Goal: Task Accomplishment & Management: Manage account settings

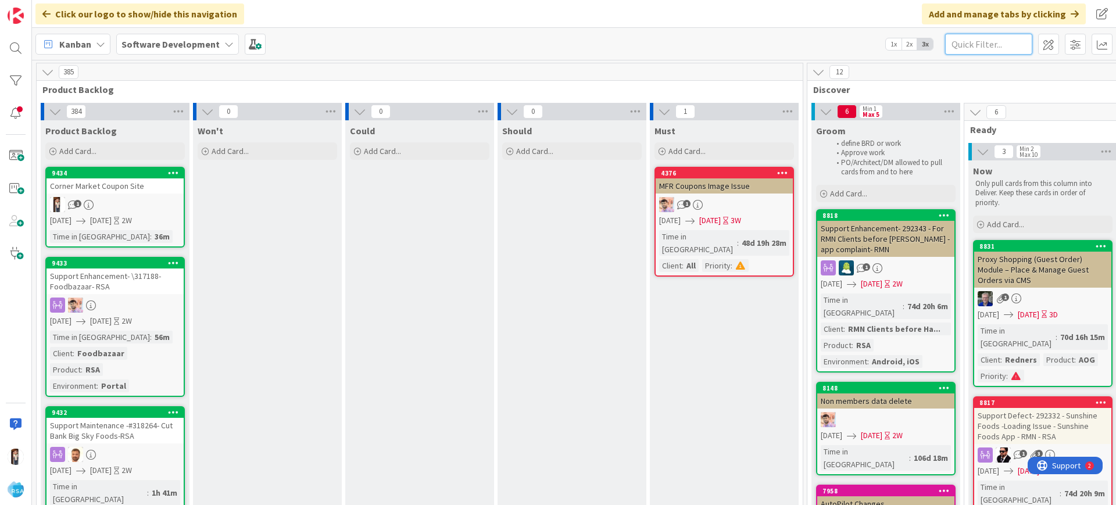
click at [962, 40] on input "text" at bounding box center [988, 44] width 87 height 21
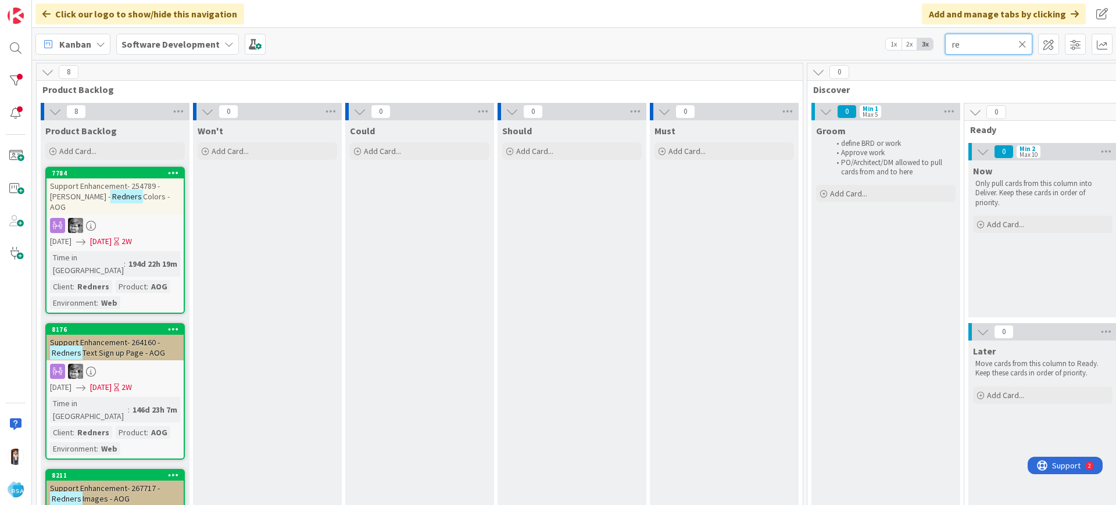
type input "r"
type input "catering"
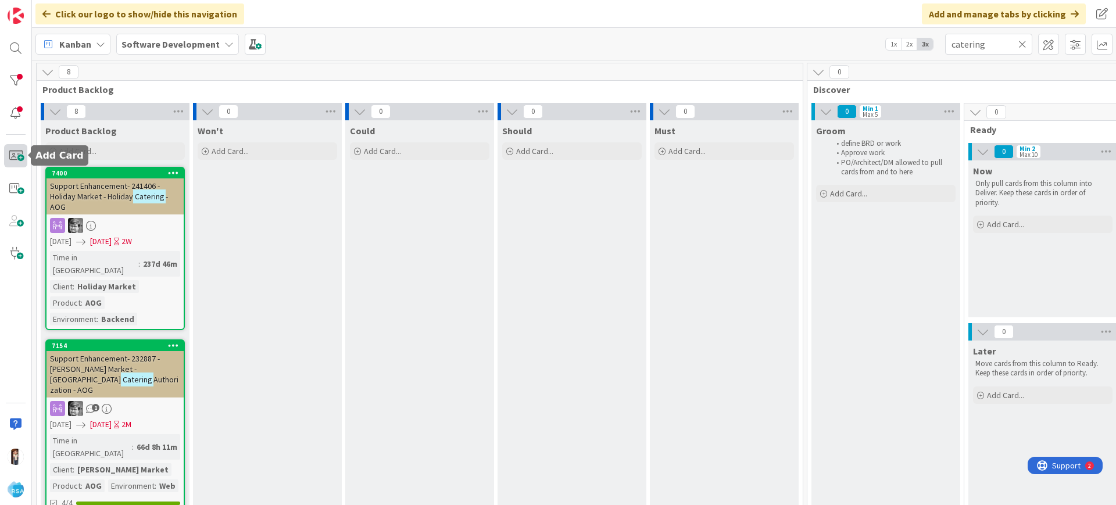
click at [12, 155] on span at bounding box center [15, 155] width 23 height 23
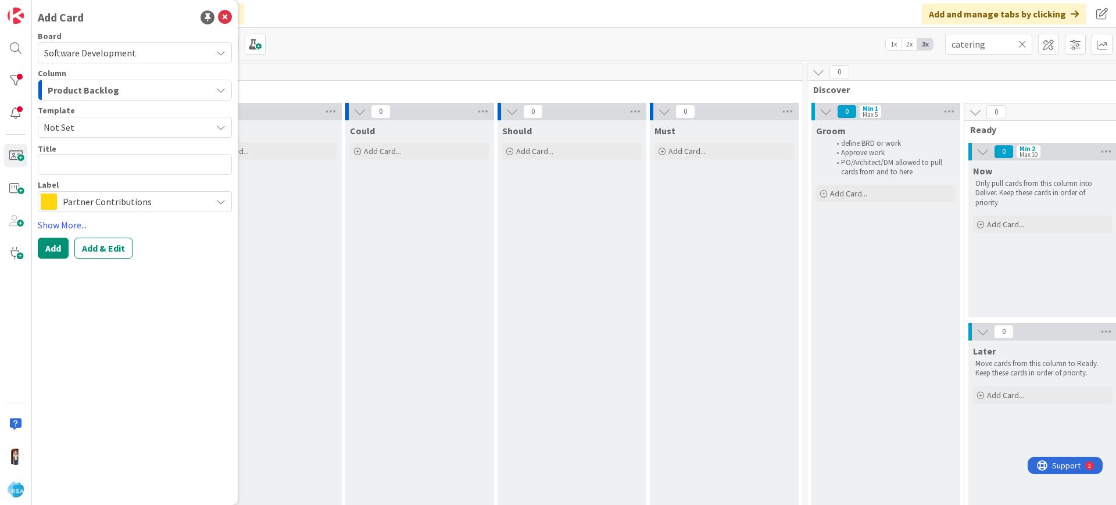
click at [98, 83] on span "Product Backlog" at bounding box center [84, 90] width 72 height 15
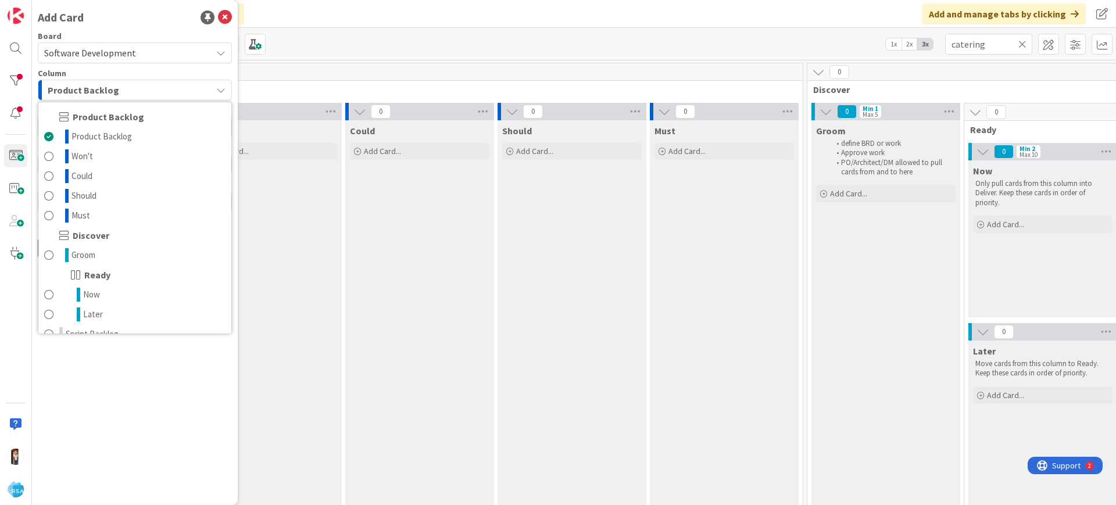
click at [98, 83] on span "Product Backlog" at bounding box center [84, 90] width 72 height 15
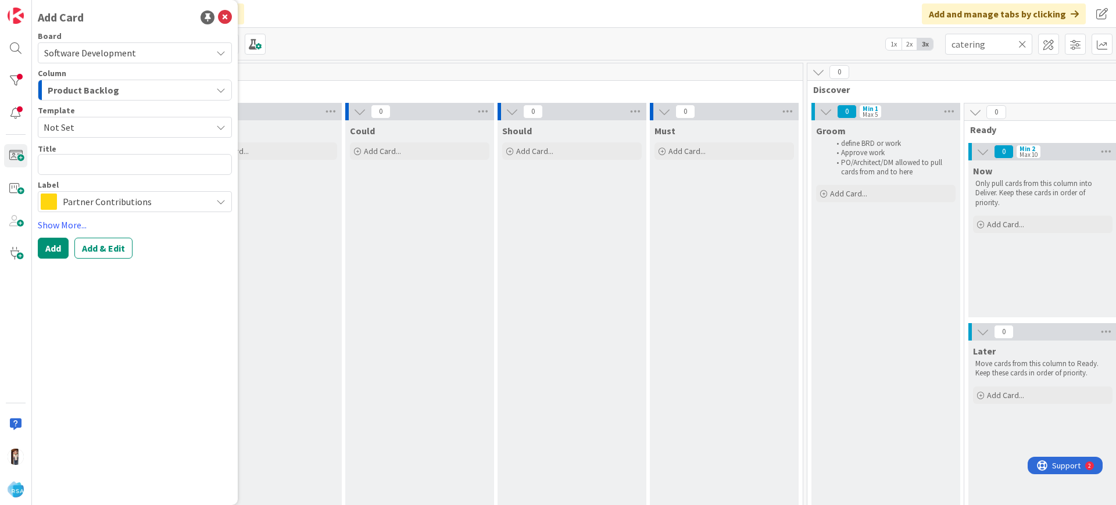
click at [95, 130] on span "Not Set" at bounding box center [123, 127] width 159 height 15
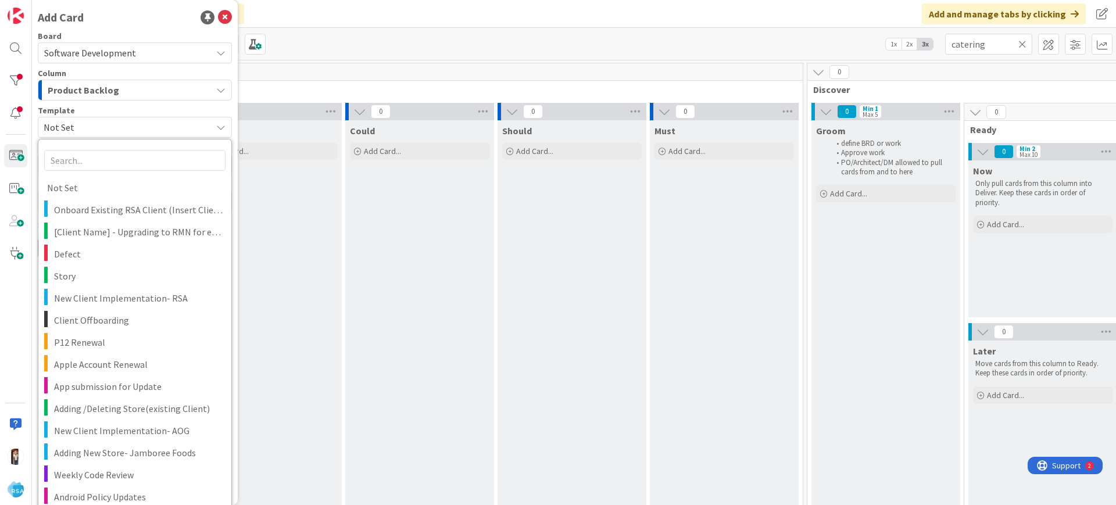
click at [95, 130] on span "Not Set" at bounding box center [123, 127] width 159 height 15
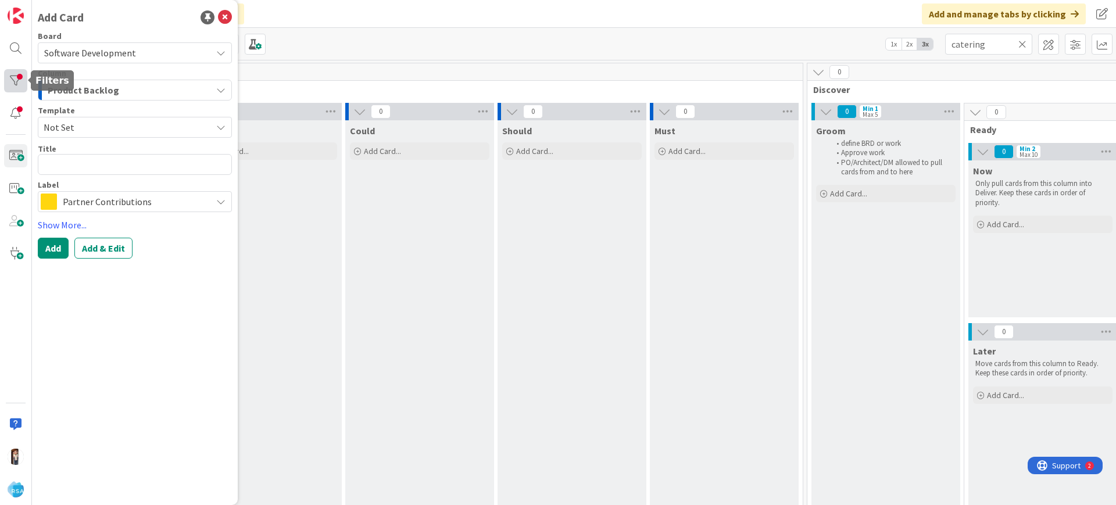
click at [6, 82] on div at bounding box center [15, 80] width 23 height 23
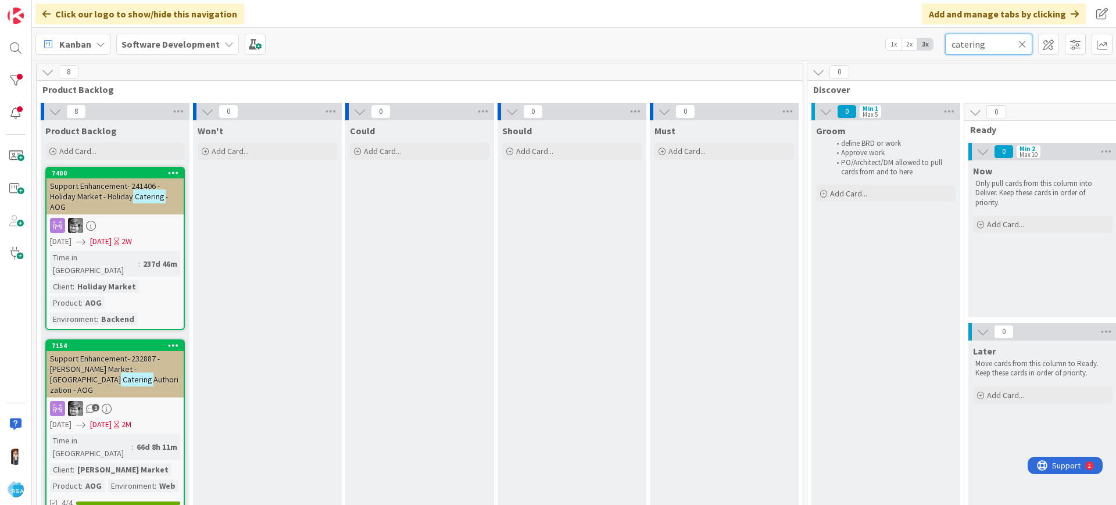
click at [1019, 37] on input "catering" at bounding box center [988, 44] width 87 height 21
click at [1023, 42] on icon at bounding box center [1023, 44] width 8 height 10
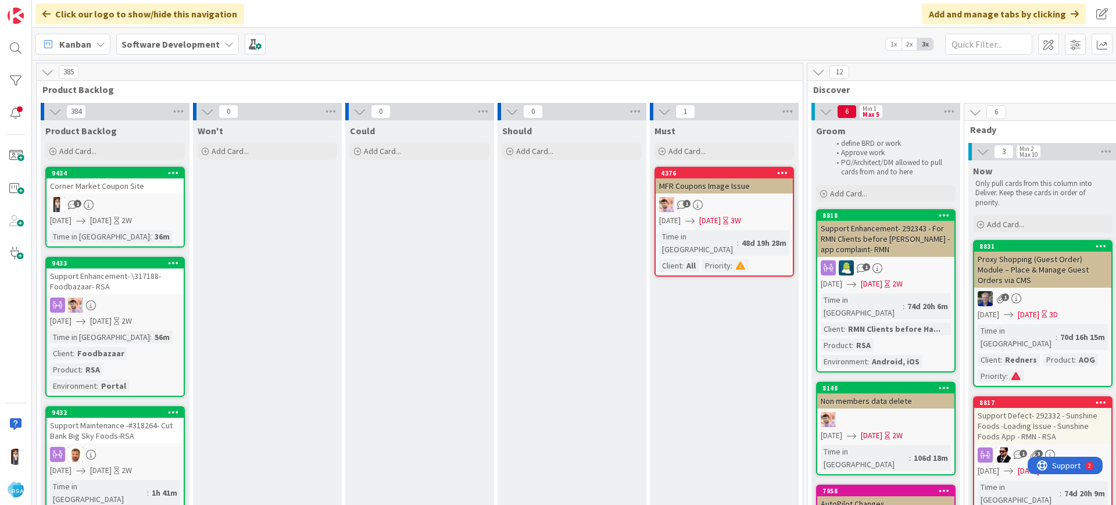
click at [169, 171] on icon at bounding box center [173, 173] width 11 height 8
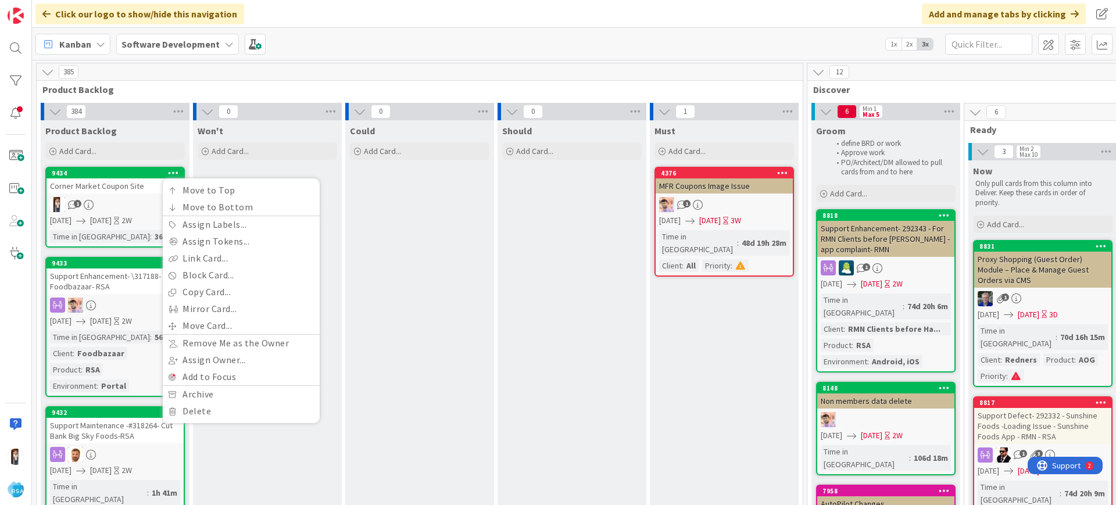
click at [100, 189] on div "Corner Market Coupon Site" at bounding box center [115, 186] width 137 height 15
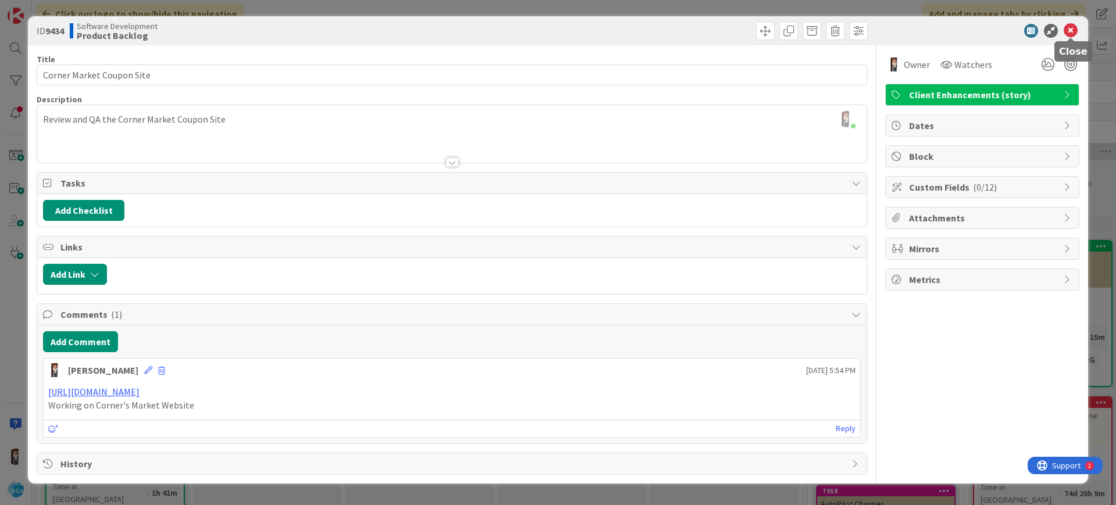
click at [1073, 32] on icon at bounding box center [1071, 31] width 14 height 14
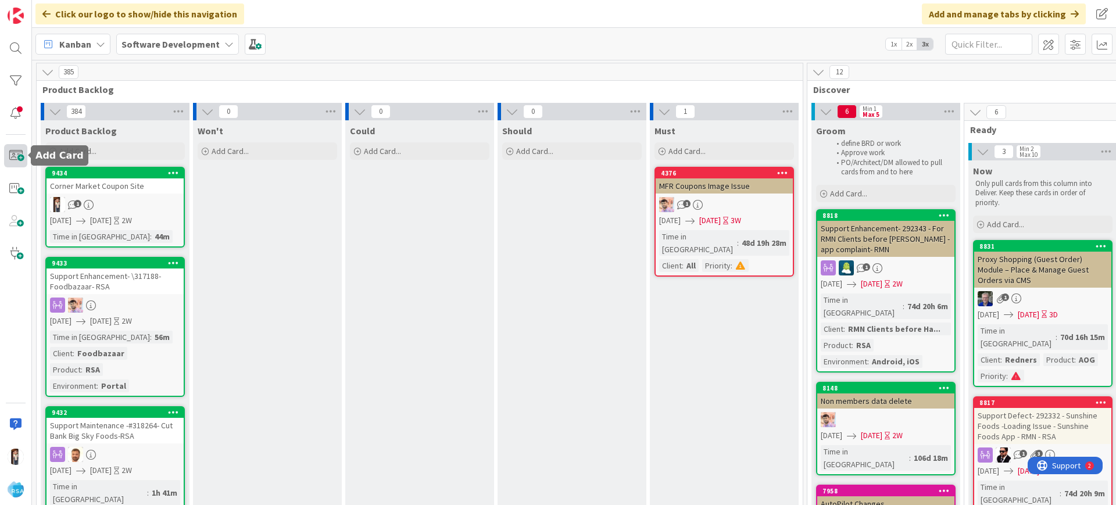
click at [17, 158] on span at bounding box center [15, 155] width 23 height 23
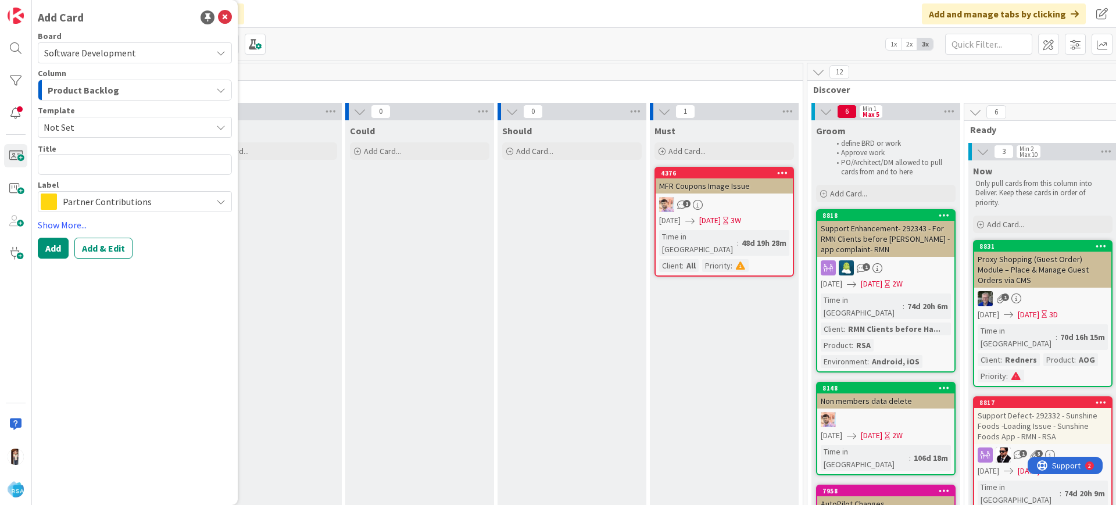
click at [96, 123] on span "Not Set" at bounding box center [123, 127] width 159 height 15
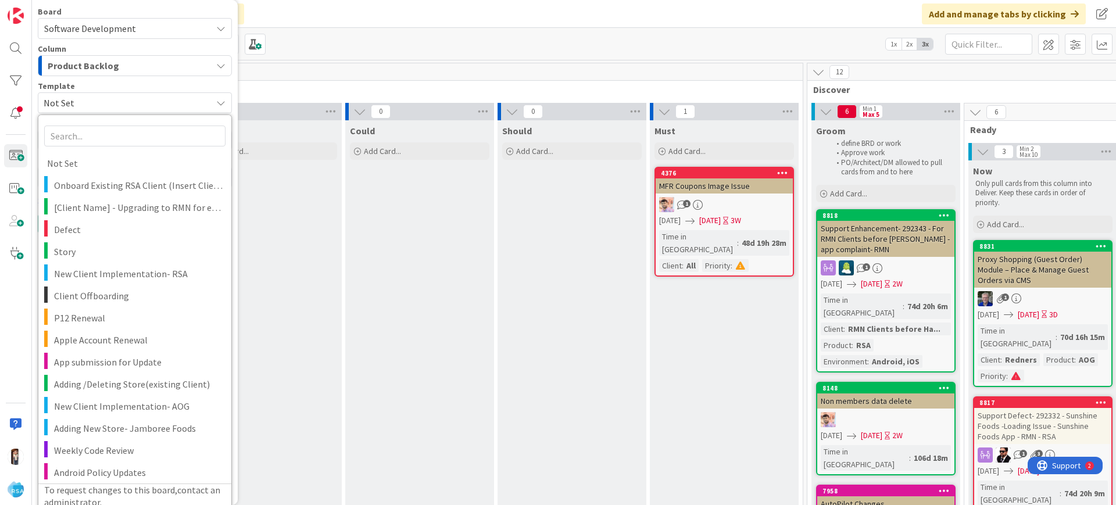
scroll to position [33, 0]
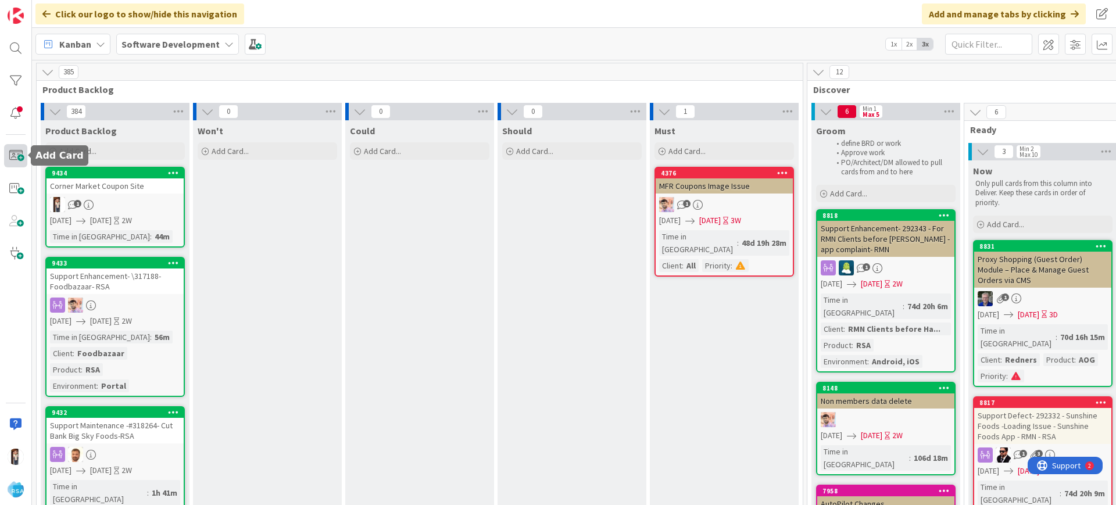
click at [17, 159] on span at bounding box center [15, 155] width 23 height 23
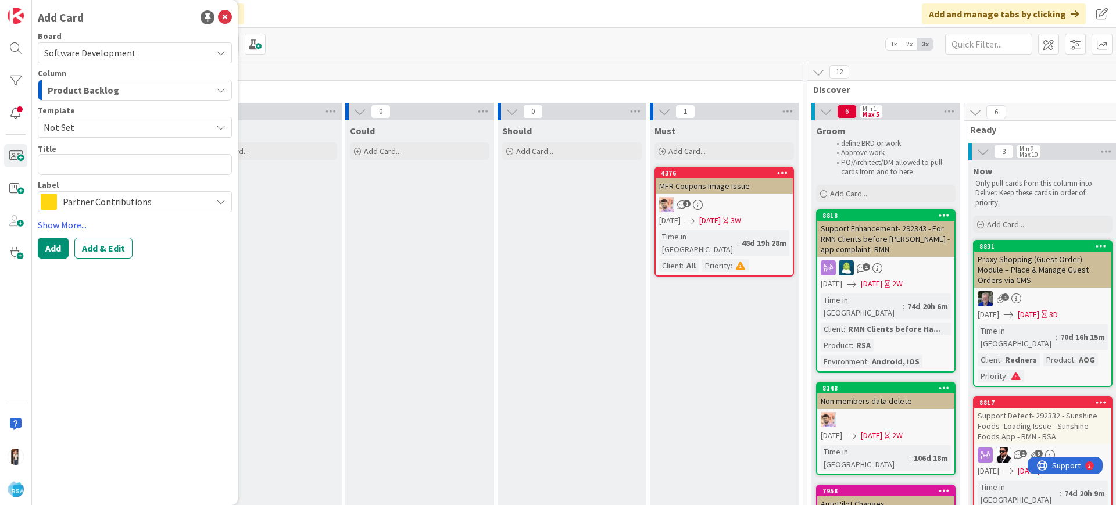
click at [112, 129] on span "Not Set" at bounding box center [123, 127] width 159 height 15
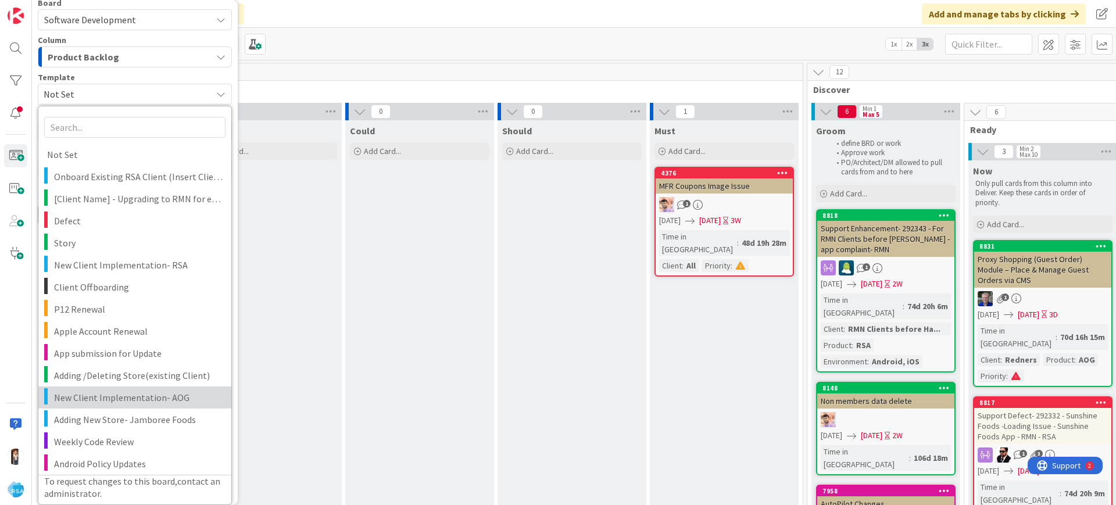
click at [116, 391] on span "New Client Implementation- AOG" at bounding box center [138, 397] width 169 height 15
type textarea "x"
type textarea "New Client Implementation- AOG"
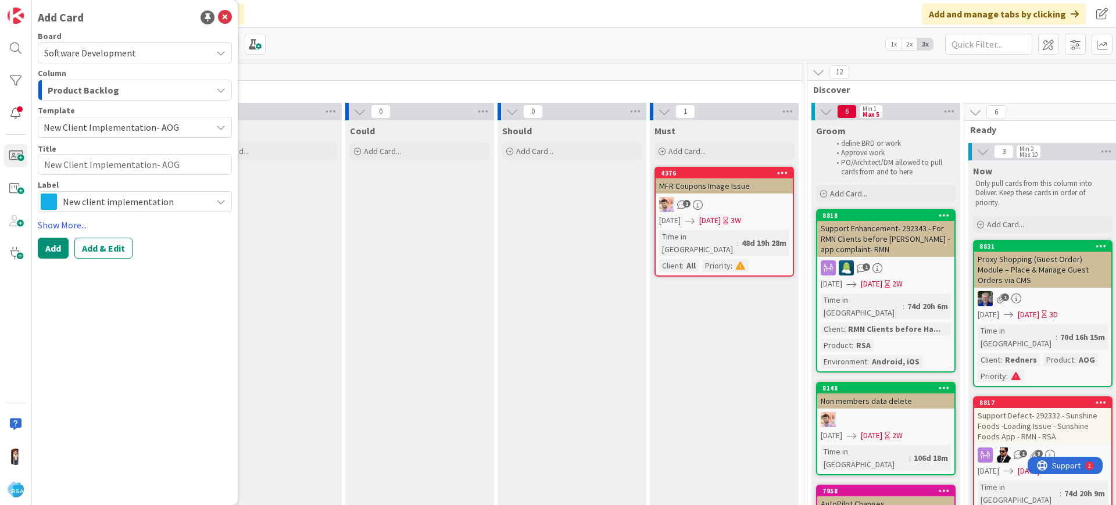
scroll to position [0, 0]
drag, startPoint x: 186, startPoint y: 165, endPoint x: 27, endPoint y: 172, distance: 159.5
click at [27, 172] on div "Add Card Board Software Development Column Product Backlog Template New Client …" at bounding box center [16, 252] width 32 height 505
type textarea "x"
type textarea "R"
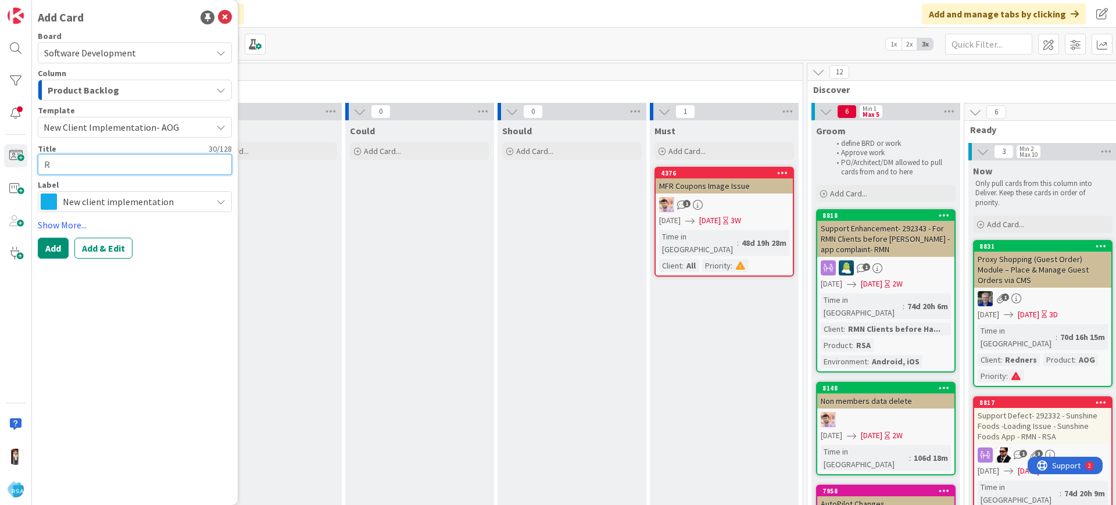
type textarea "x"
type textarea "Re"
type textarea "x"
type textarea "Red"
type textarea "x"
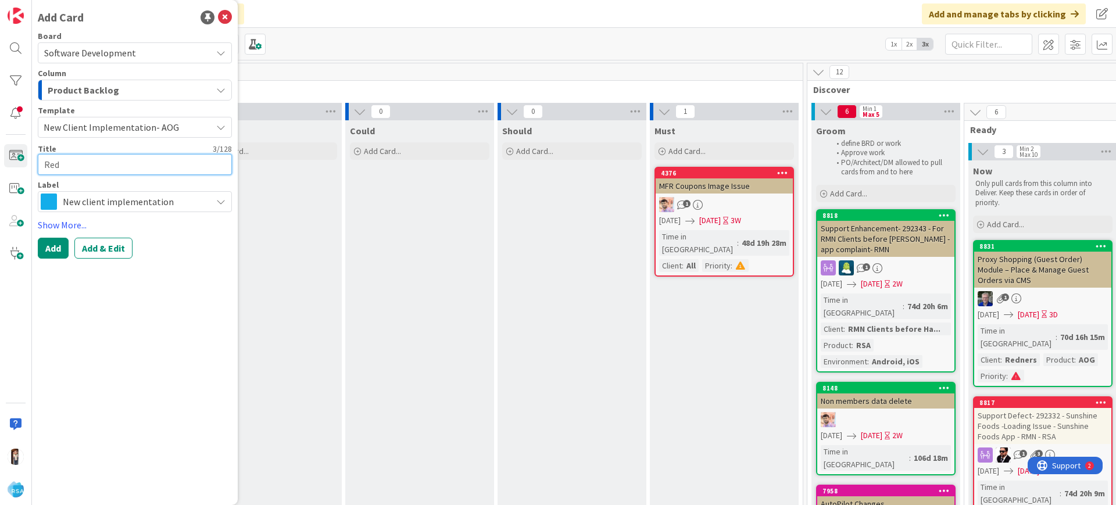
type textarea "Redn"
type textarea "x"
type textarea "Redne"
type textarea "x"
type textarea "[PERSON_NAME]"
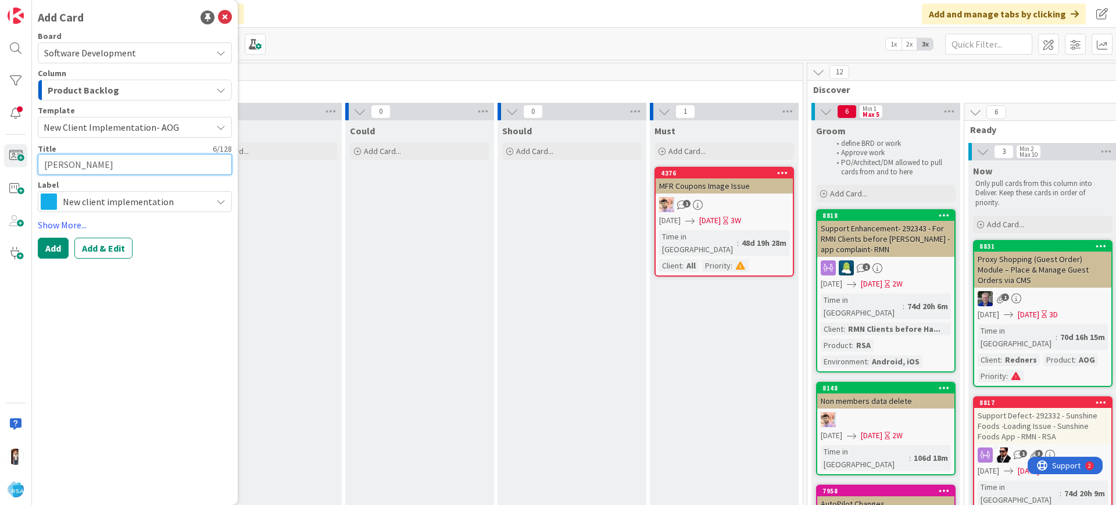
type textarea "x"
type textarea "[PERSON_NAME]'"
type textarea "x"
type textarea "[PERSON_NAME]"
type textarea "x"
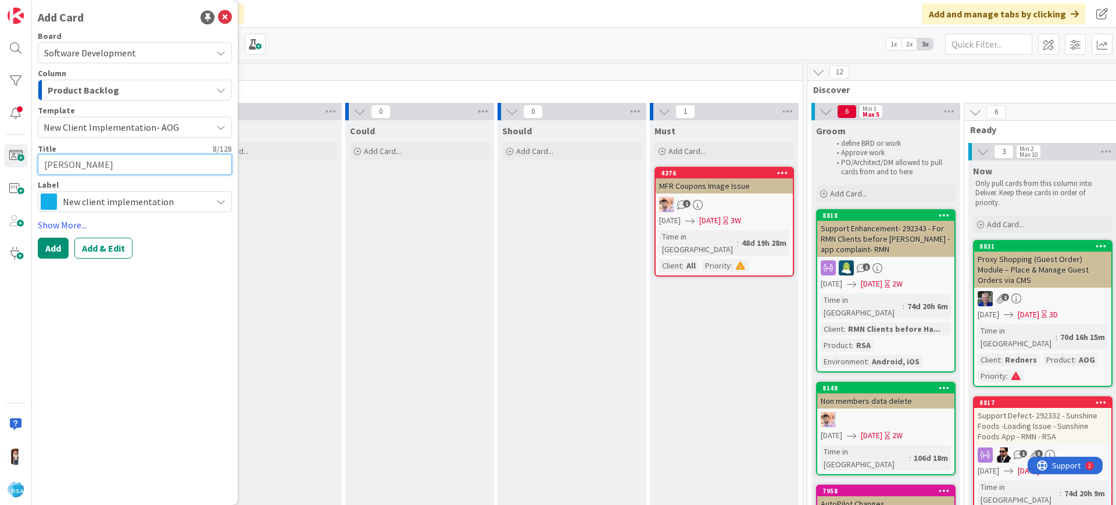
type textarea "[PERSON_NAME]"
type textarea "x"
type textarea "[PERSON_NAME] C"
type textarea "x"
type textarea "[PERSON_NAME] Ca"
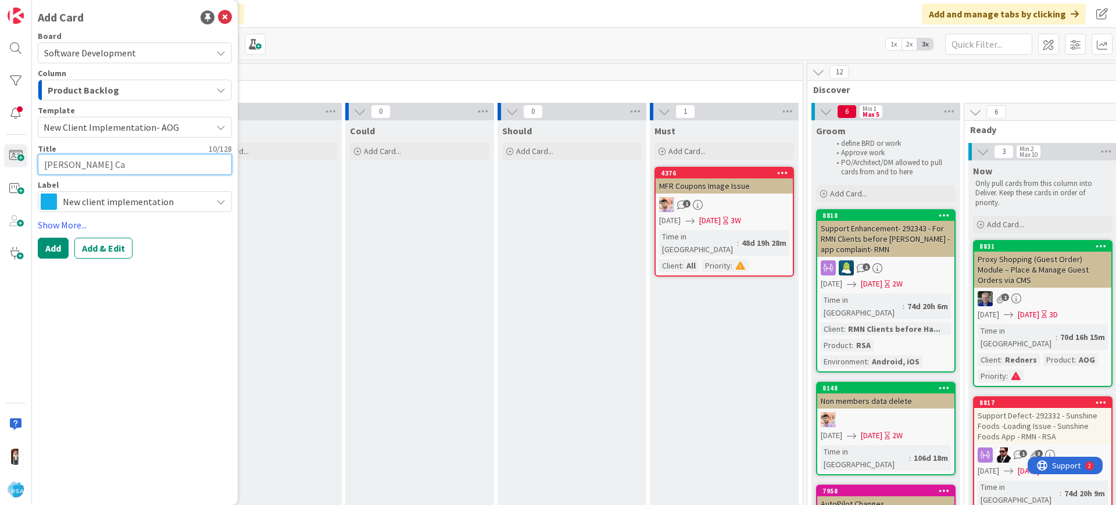
type textarea "x"
type textarea "[PERSON_NAME] Cat"
type textarea "x"
type textarea "[PERSON_NAME]"
type textarea "x"
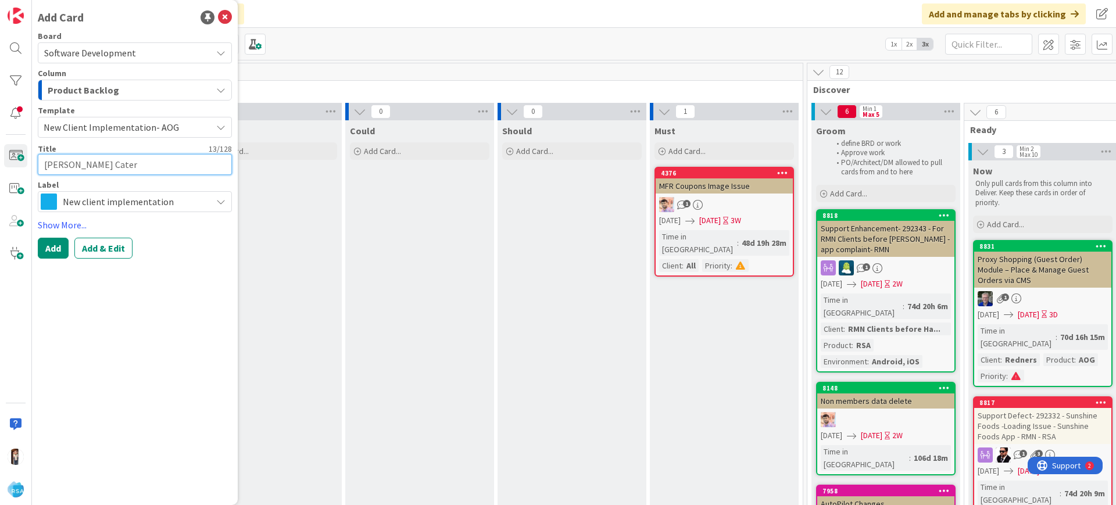
type textarea "[PERSON_NAME]"
type textarea "x"
type textarea "[PERSON_NAME]"
type textarea "x"
type textarea "[PERSON_NAME] Catering"
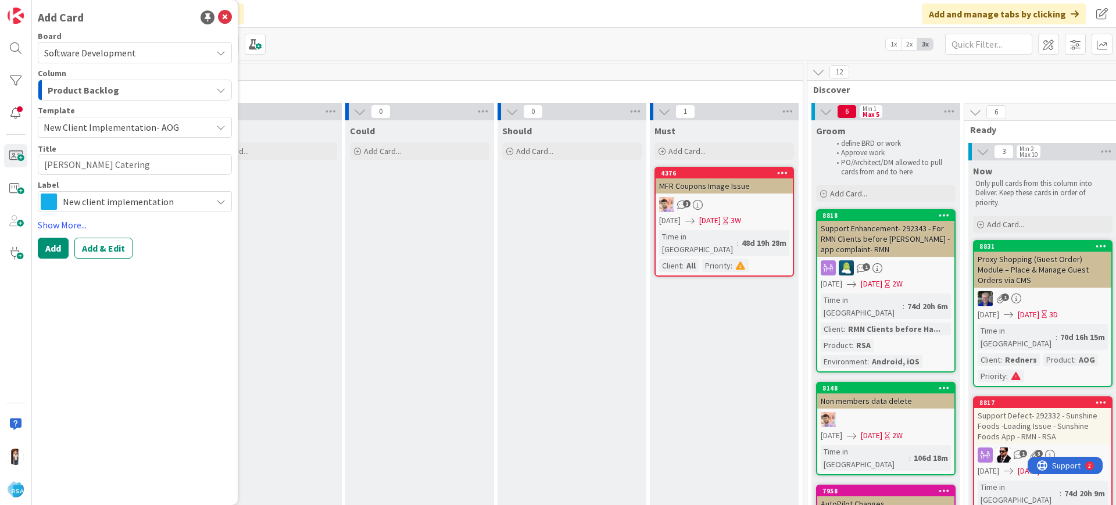
click at [119, 202] on span "New client implementation" at bounding box center [134, 202] width 143 height 16
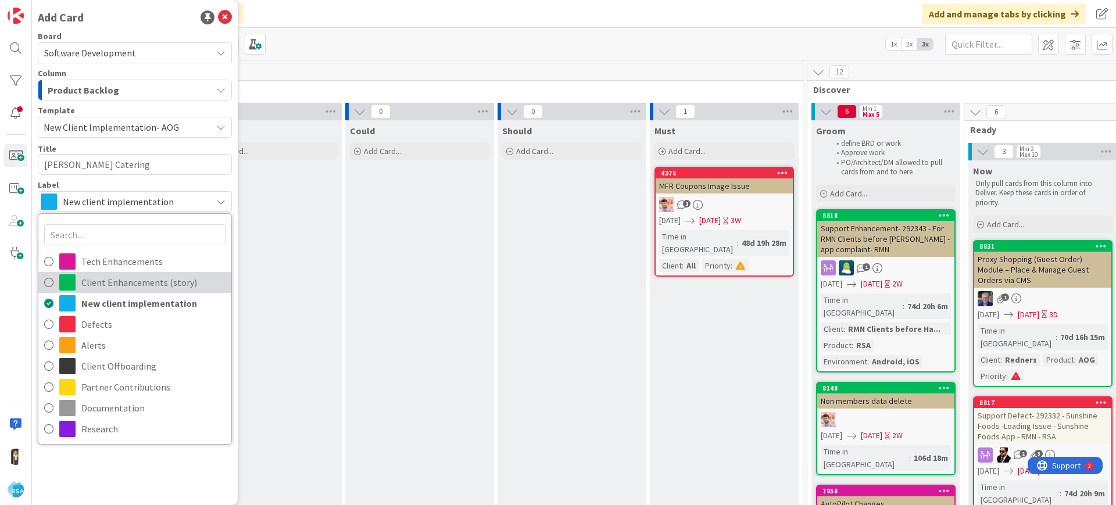
click at [88, 285] on span "Client Enhancements (story)" at bounding box center [153, 282] width 144 height 17
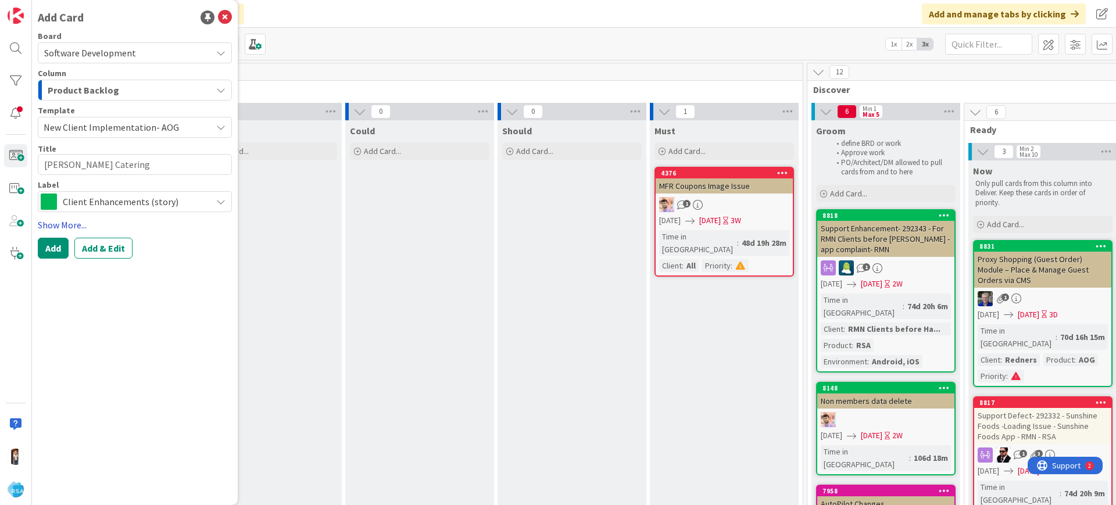
click at [59, 224] on link "Show More..." at bounding box center [135, 225] width 194 height 14
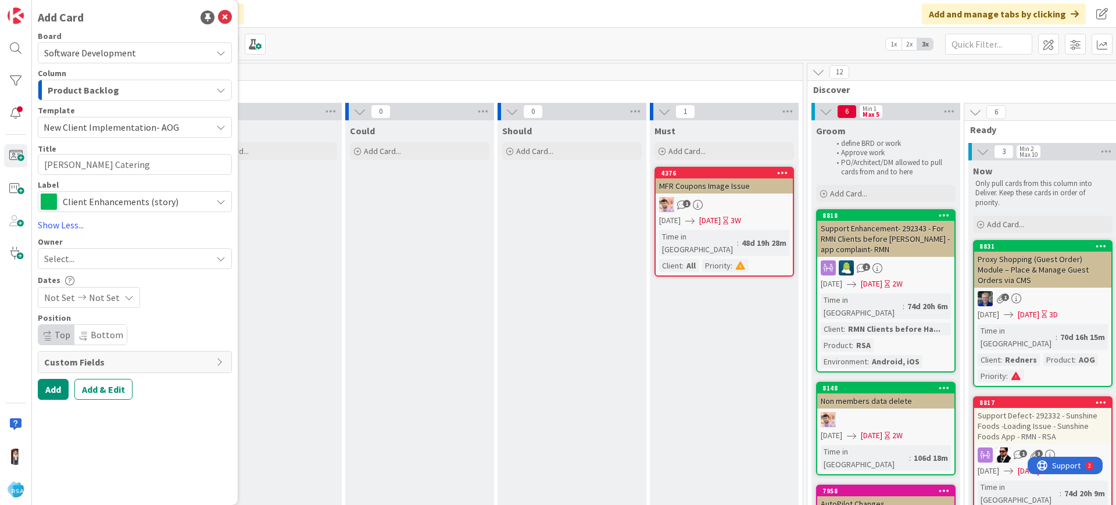
type textarea "x"
click at [86, 262] on div "Select..." at bounding box center [127, 259] width 167 height 14
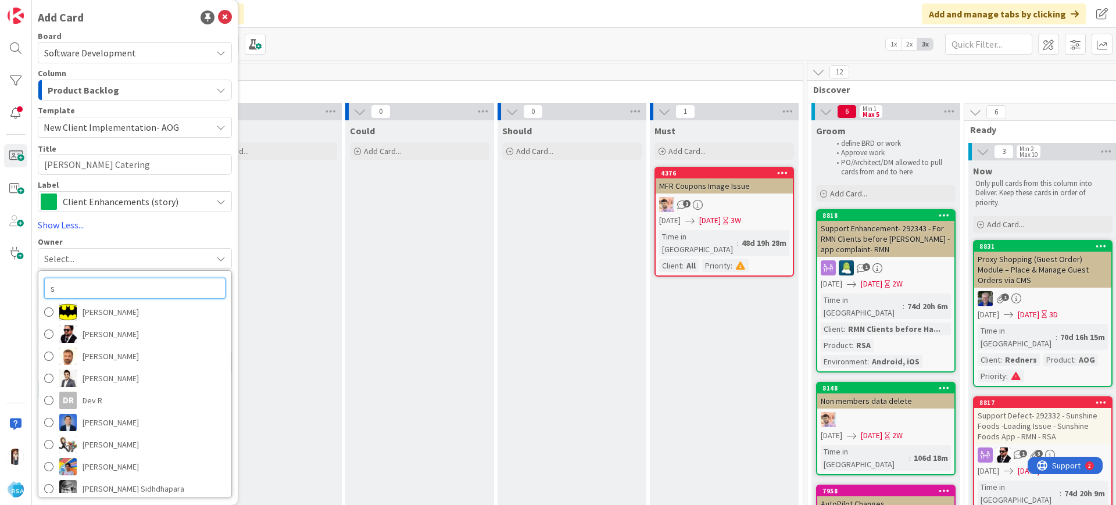
click at [81, 290] on input "s" at bounding box center [134, 288] width 181 height 21
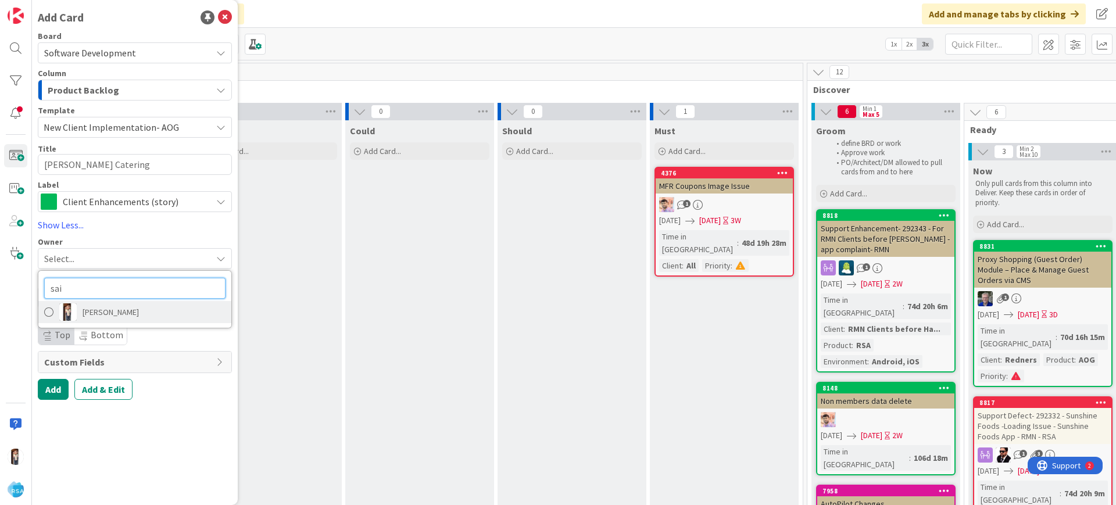
type input "sai"
click at [94, 313] on span "[PERSON_NAME]" at bounding box center [111, 312] width 56 height 17
type textarea "x"
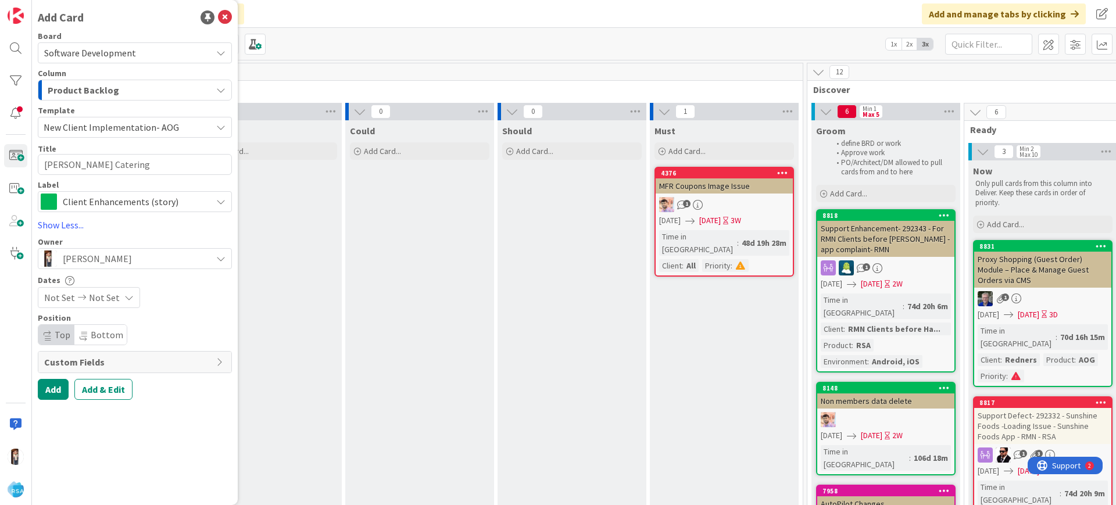
click at [102, 296] on span "Not Set" at bounding box center [104, 298] width 31 height 14
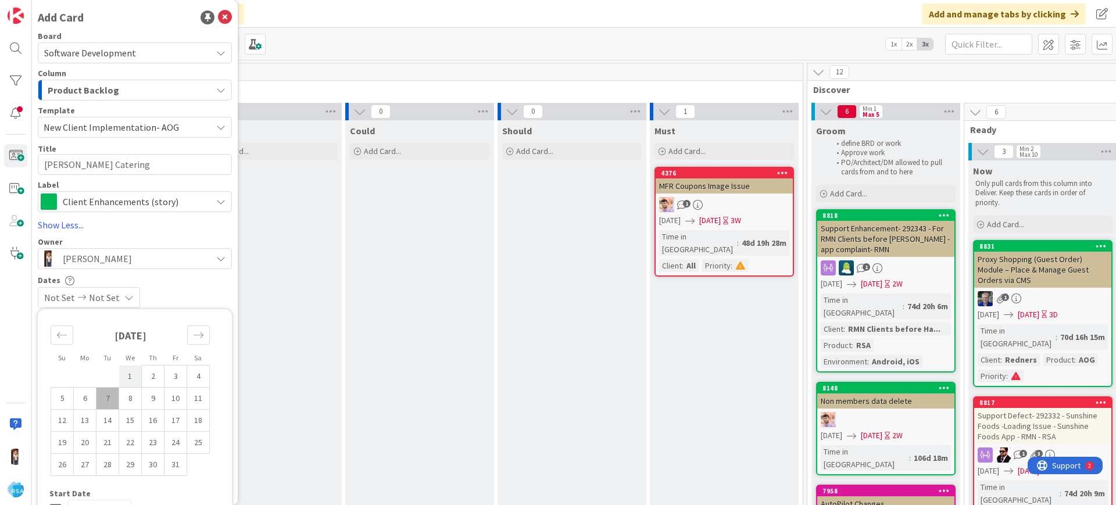
click at [127, 373] on td "1" at bounding box center [130, 377] width 23 height 22
type input "[DATE]"
type textarea "x"
click at [174, 397] on td "10" at bounding box center [176, 399] width 23 height 22
type input "[DATE]"
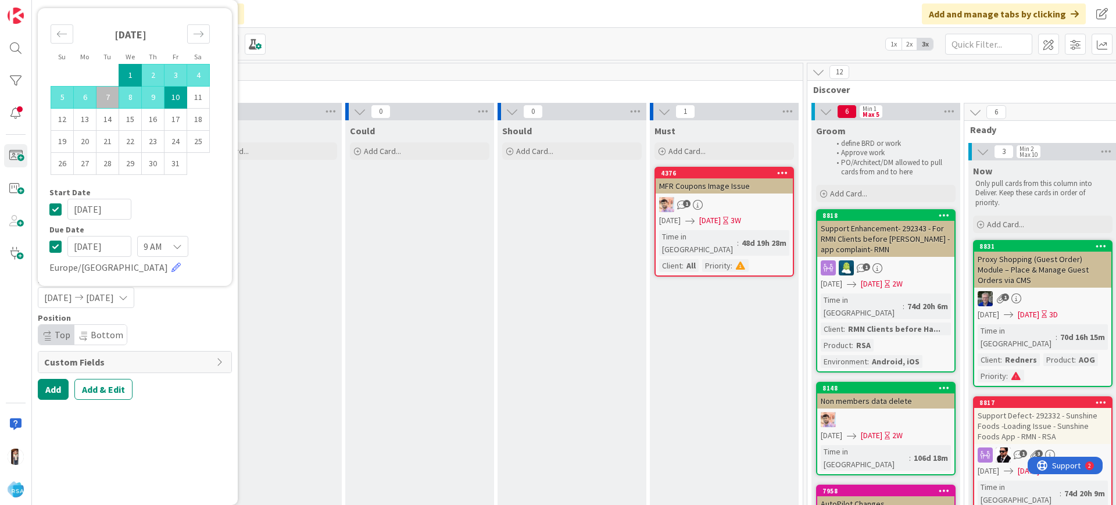
drag, startPoint x: 233, startPoint y: 377, endPoint x: 235, endPoint y: 410, distance: 33.2
click at [235, 410] on div "Add Card Board Software Development Column Product Backlog Template New Client …" at bounding box center [135, 252] width 206 height 505
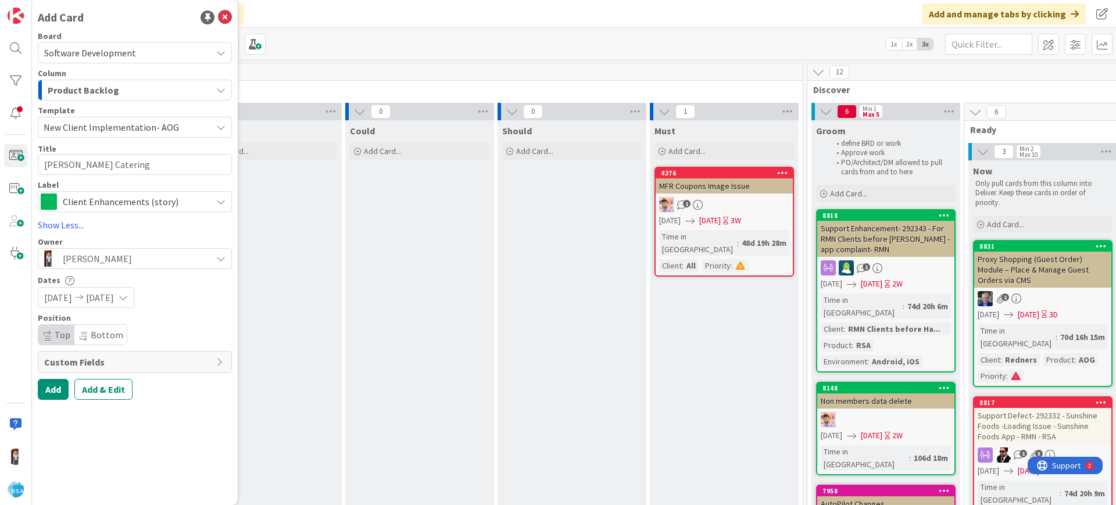
click at [78, 366] on span "Custom Fields" at bounding box center [127, 362] width 166 height 14
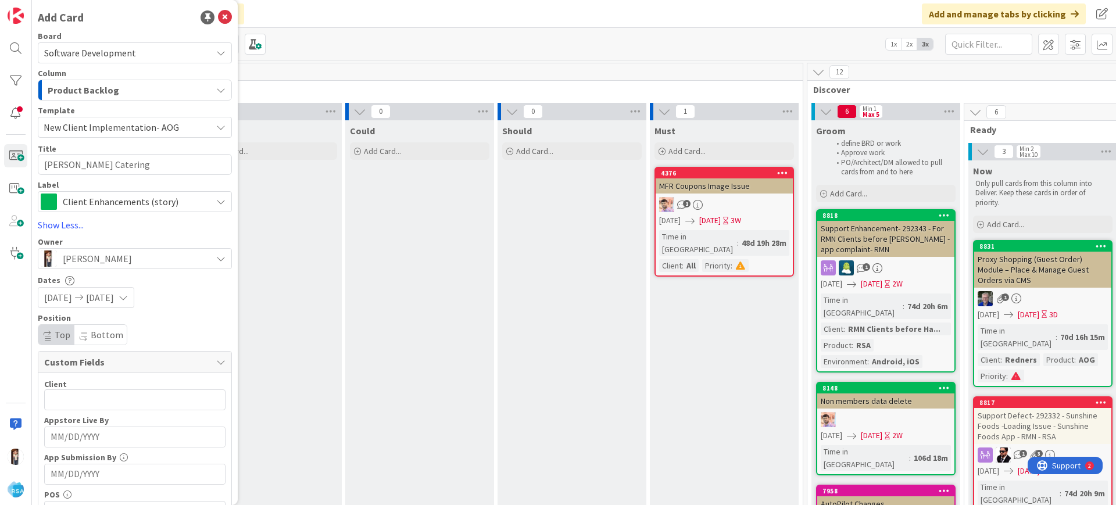
click at [75, 132] on span "New Client Implementation- AOG" at bounding box center [123, 127] width 159 height 15
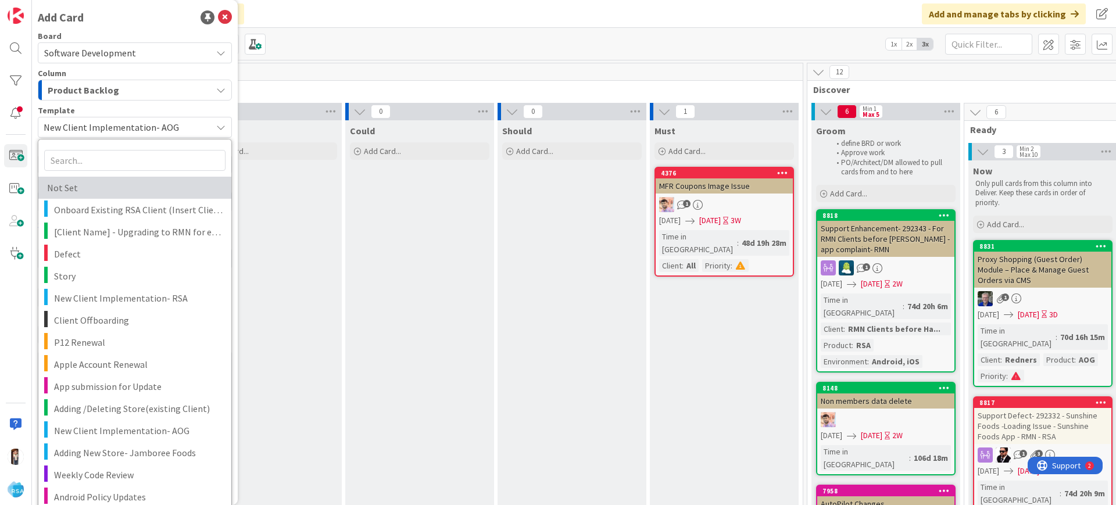
click at [77, 188] on span "Not Set" at bounding box center [132, 187] width 170 height 15
type textarea "x"
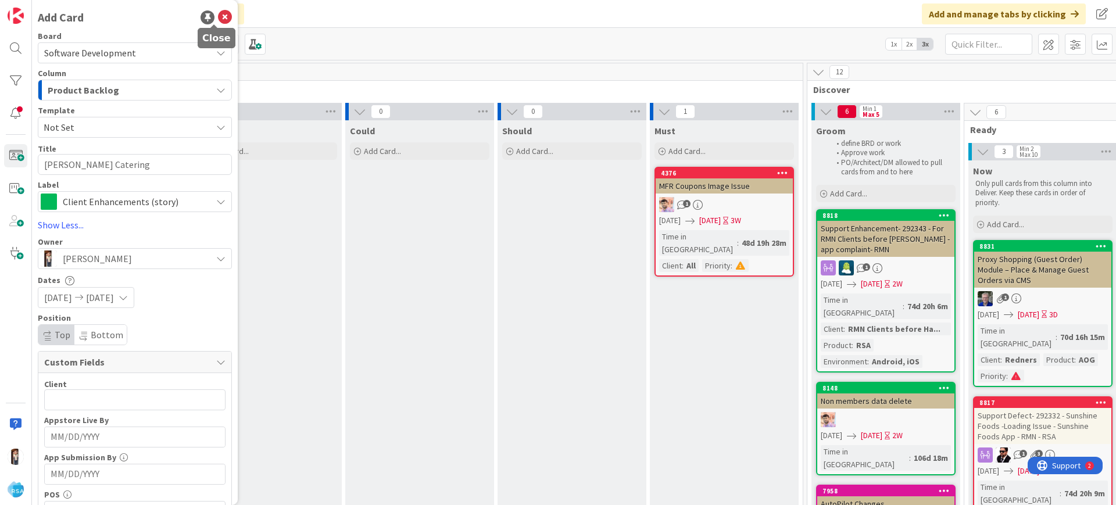
click at [218, 16] on icon at bounding box center [225, 17] width 14 height 14
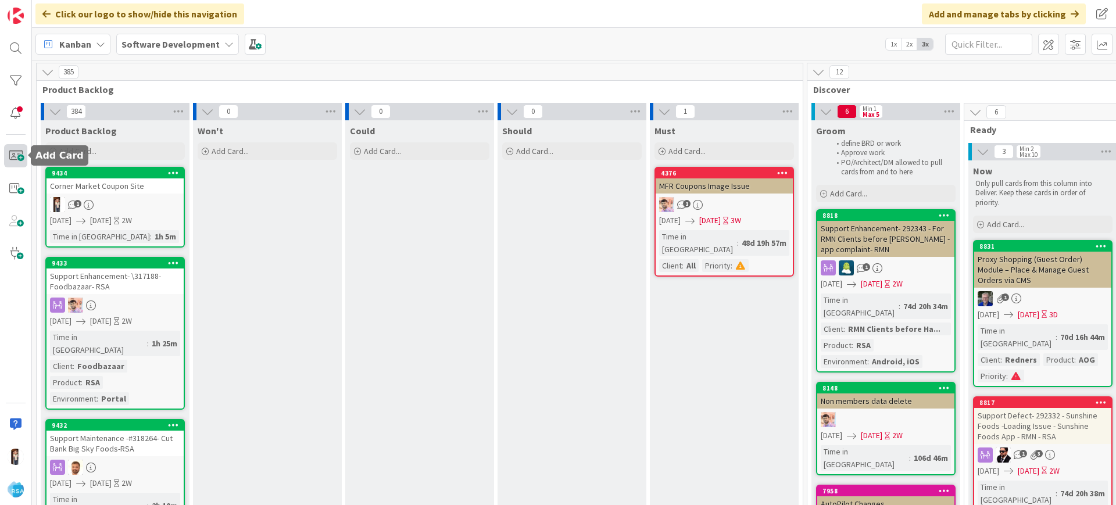
click at [21, 151] on span at bounding box center [15, 155] width 23 height 23
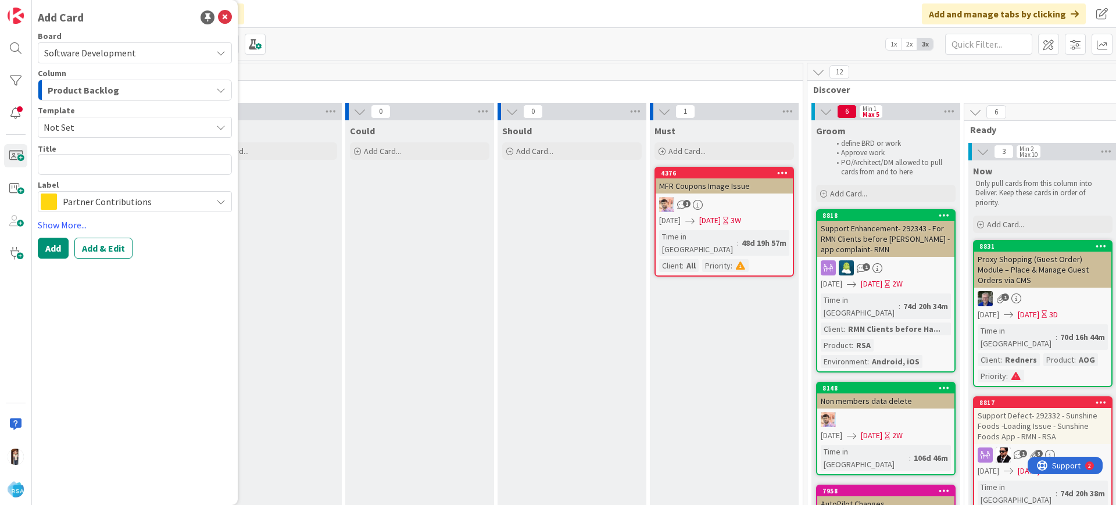
type textarea "x"
type textarea "R"
type textarea "x"
type textarea "Re"
type textarea "x"
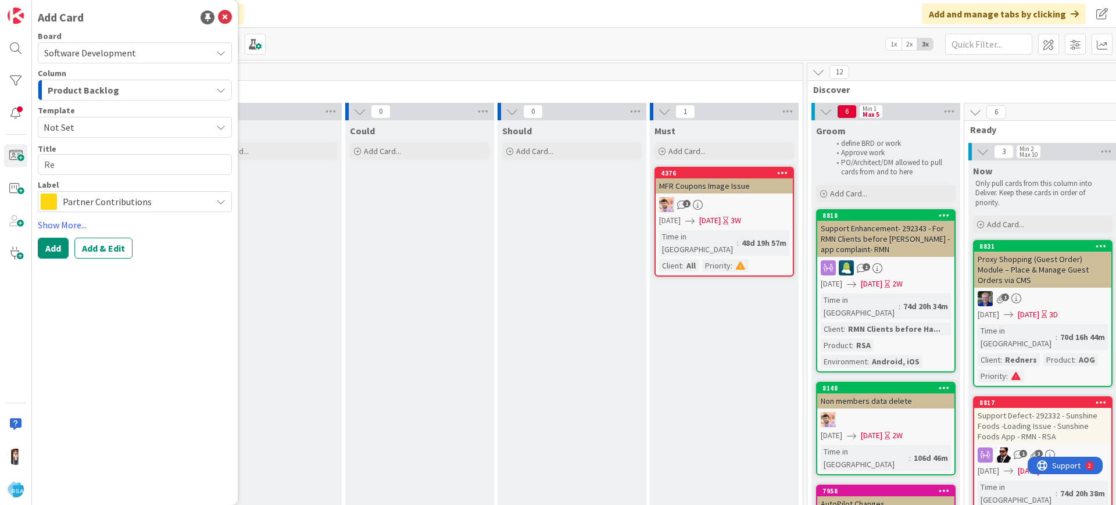
type textarea "Red"
type textarea "x"
type textarea "Redn"
type textarea "x"
type textarea "Redne"
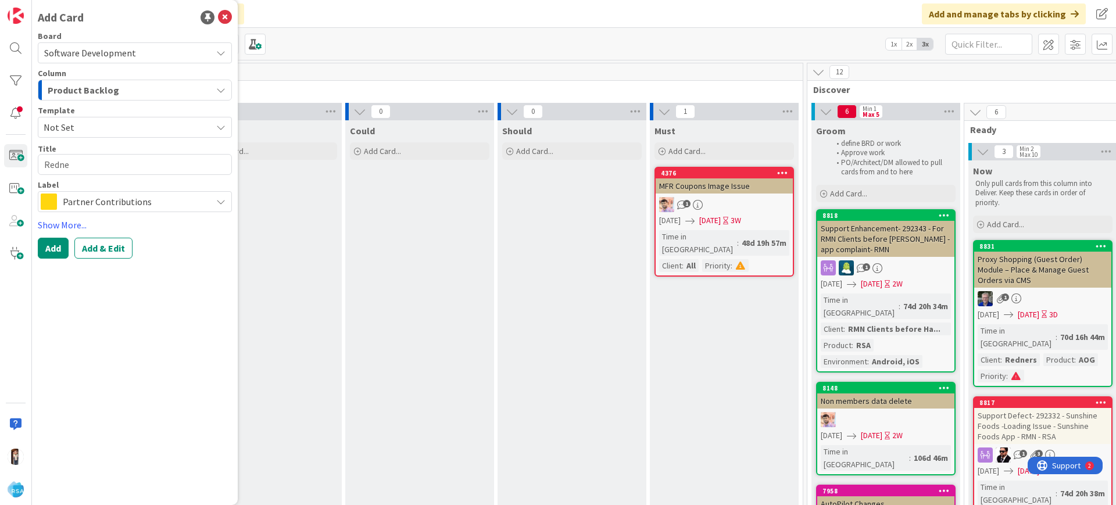
type textarea "x"
type textarea "[PERSON_NAME]"
type textarea "x"
type textarea "[PERSON_NAME]'"
type textarea "x"
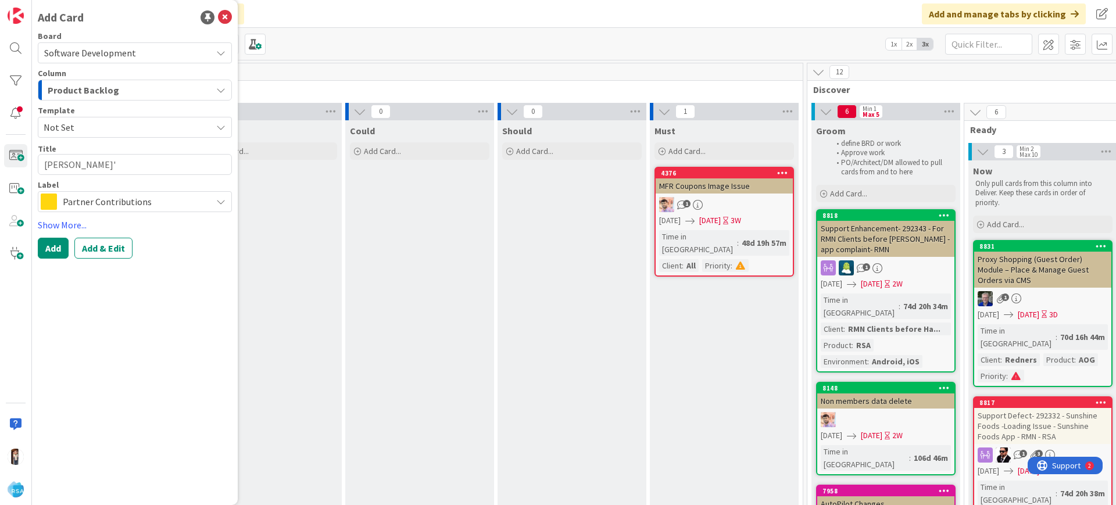
type textarea "[PERSON_NAME]"
type textarea "x"
type textarea "[PERSON_NAME]"
type textarea "x"
type textarea "[PERSON_NAME] C"
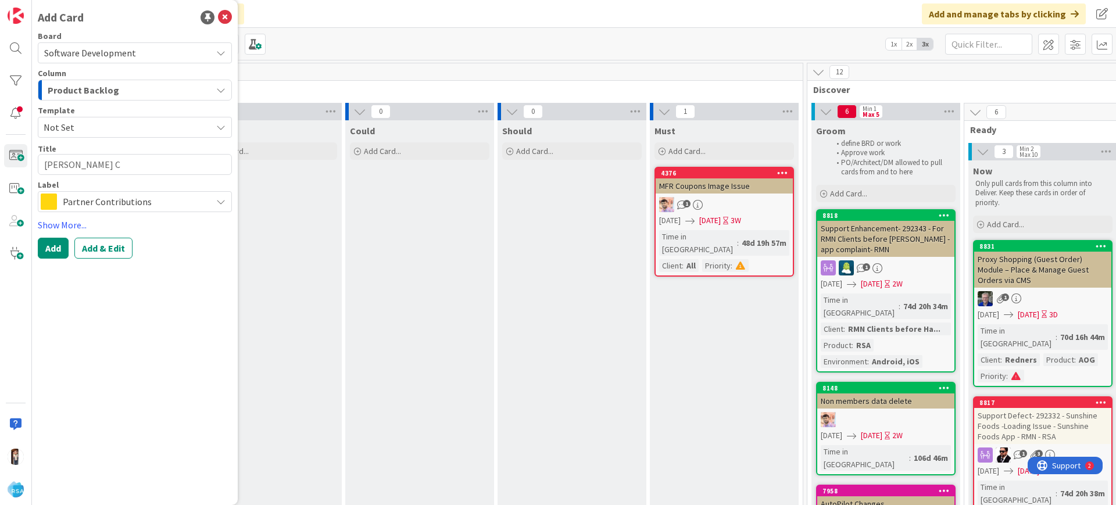
type textarea "x"
type textarea "[PERSON_NAME] Ca"
type textarea "x"
type textarea "[PERSON_NAME] Cat"
type textarea "x"
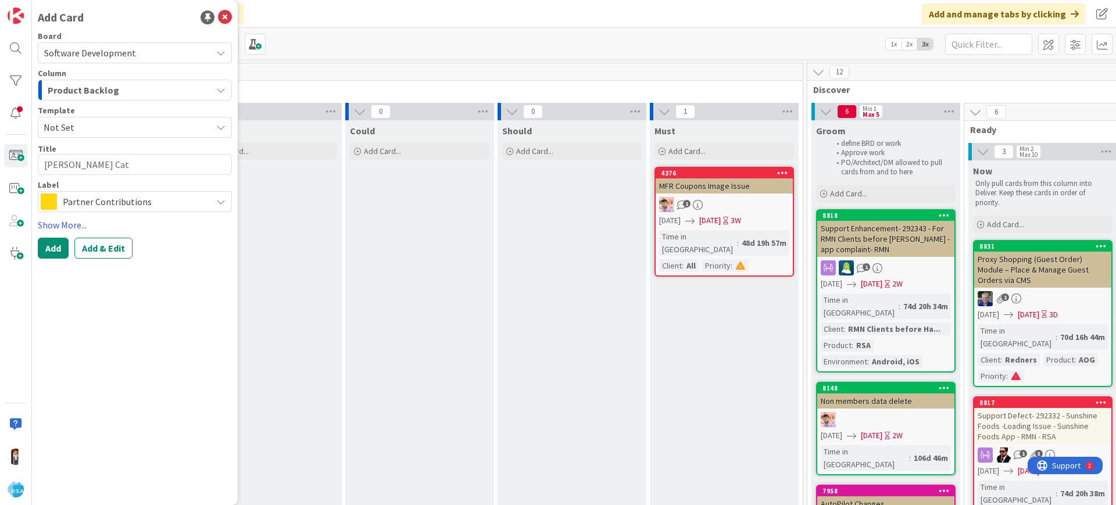
type textarea "[PERSON_NAME] Catr"
type textarea "x"
type textarea "[PERSON_NAME] Cat"
type textarea "x"
type textarea "[PERSON_NAME]"
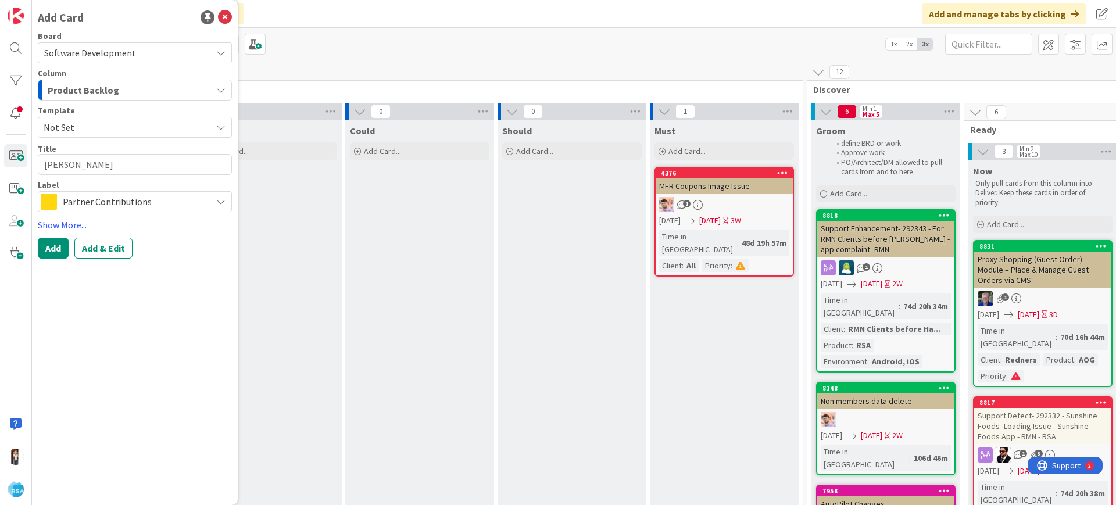
type textarea "x"
type textarea "[PERSON_NAME] Cater"
type textarea "x"
type textarea "[PERSON_NAME]"
type textarea "x"
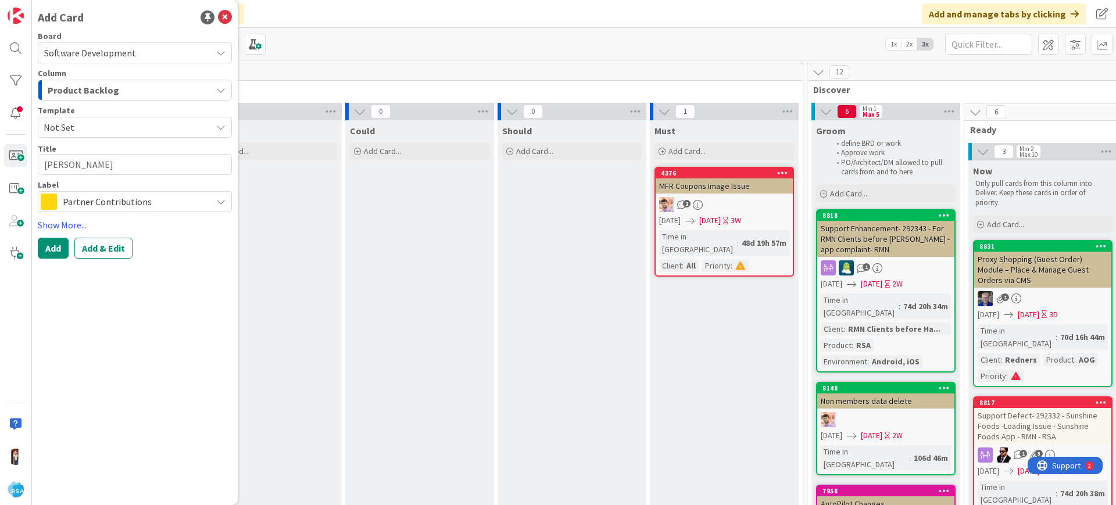
type textarea "[PERSON_NAME]"
type textarea "x"
type textarea "[PERSON_NAME] Catering"
type textarea "x"
type textarea "[PERSON_NAME] Catering"
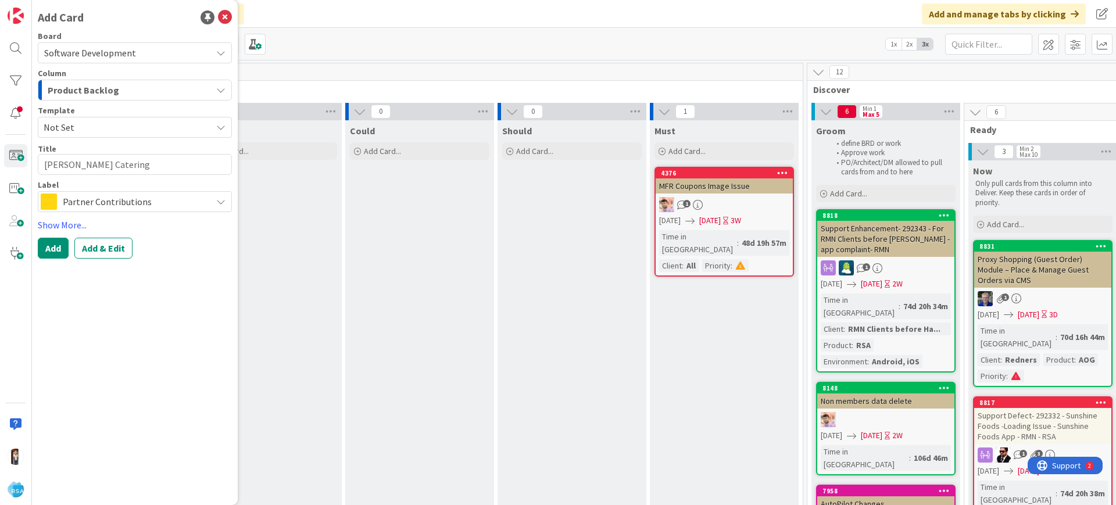
type textarea "x"
type textarea "[PERSON_NAME] Catering W"
type textarea "x"
type textarea "[PERSON_NAME] Catering We"
type textarea "x"
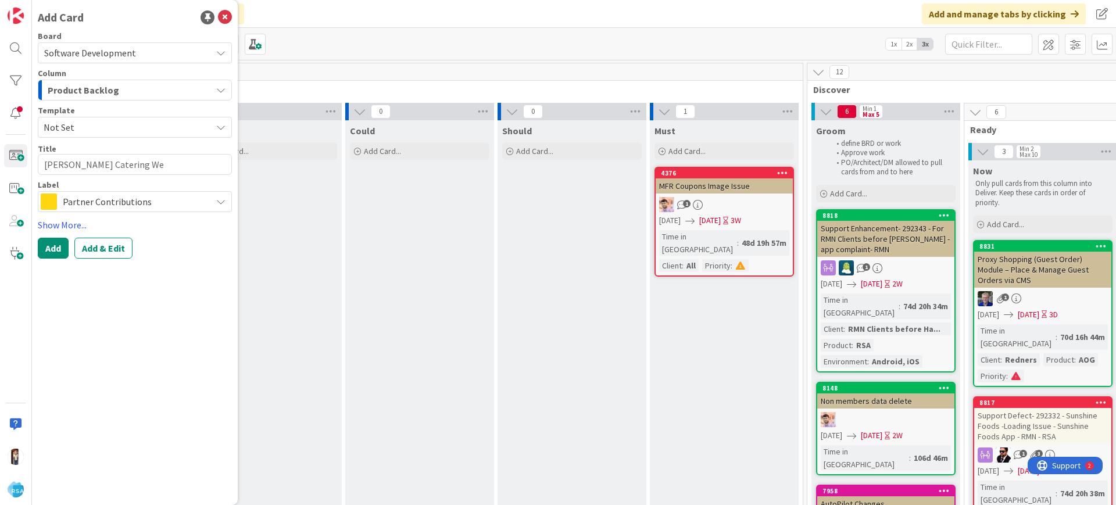
type textarea "[PERSON_NAME] Catering Web"
type textarea "x"
type textarea "[PERSON_NAME] Catering Webs"
type textarea "x"
type textarea "[PERSON_NAME] Catering Websi"
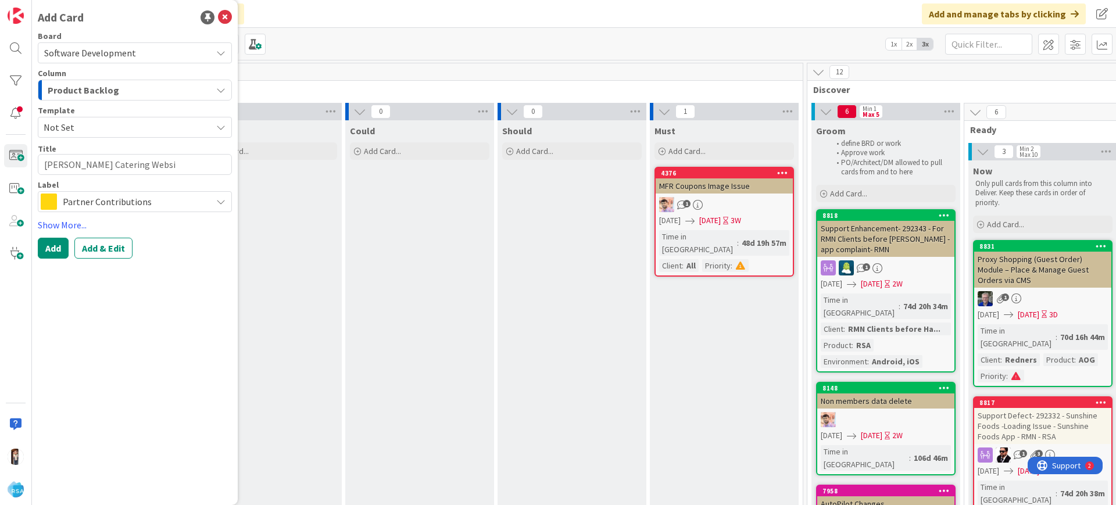
type textarea "x"
type textarea "[PERSON_NAME] Catering Websit"
type textarea "x"
type textarea "[PERSON_NAME] Catering Website"
click at [109, 205] on span "Partner Contributions" at bounding box center [134, 202] width 143 height 16
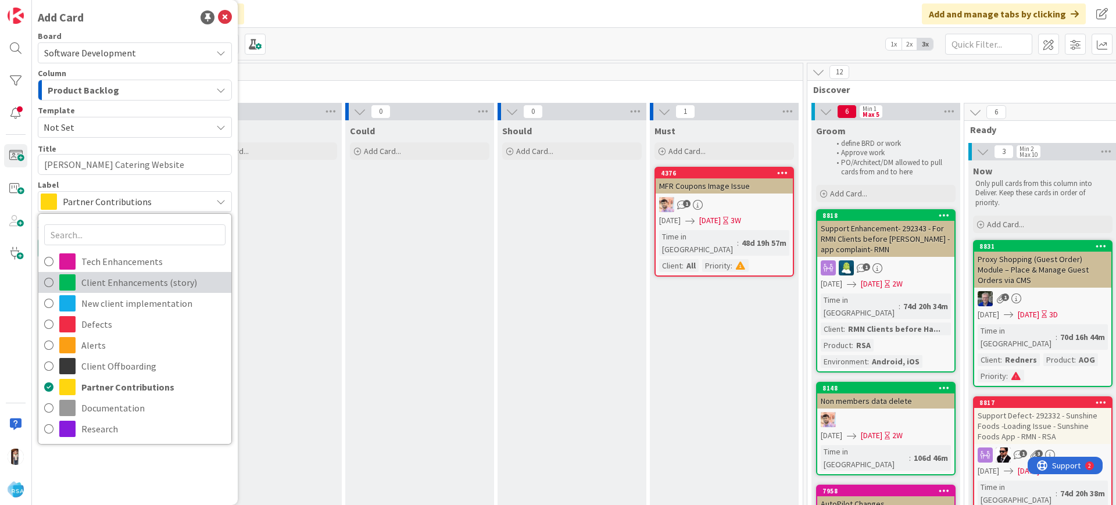
click at [123, 283] on span "Client Enhancements (story)" at bounding box center [153, 282] width 144 height 17
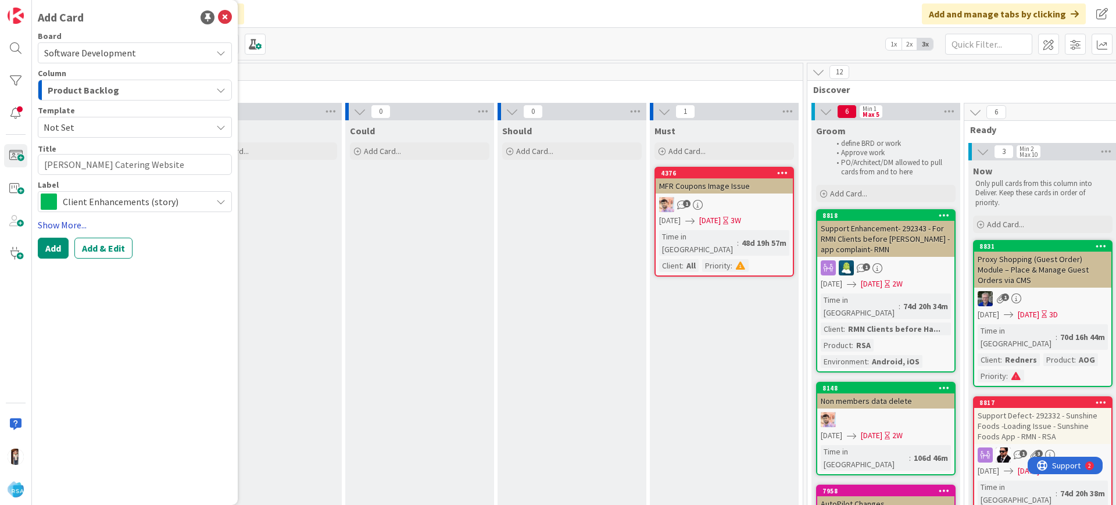
click at [62, 225] on link "Show More..." at bounding box center [135, 225] width 194 height 14
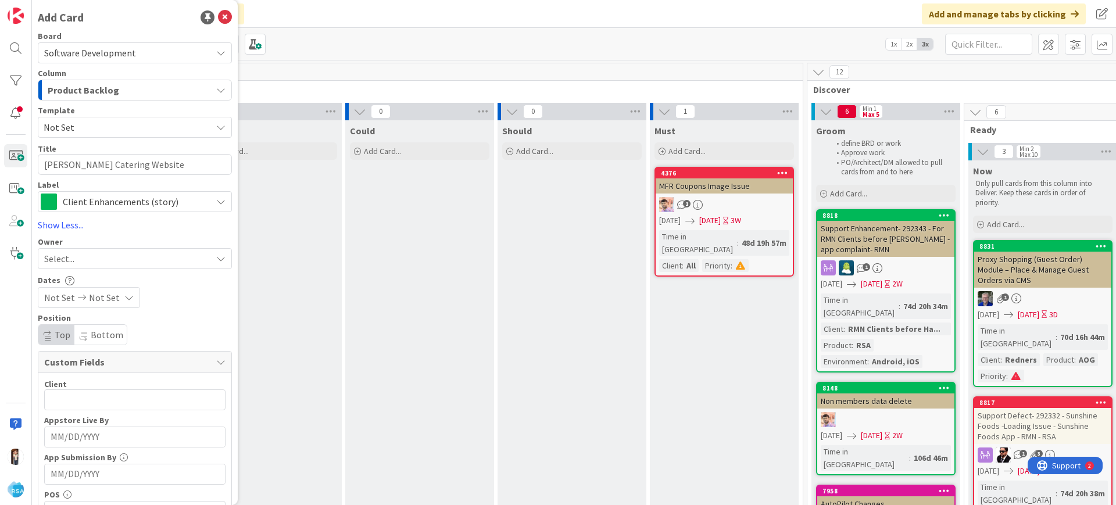
type textarea "x"
click at [81, 261] on div "Select..." at bounding box center [127, 259] width 167 height 14
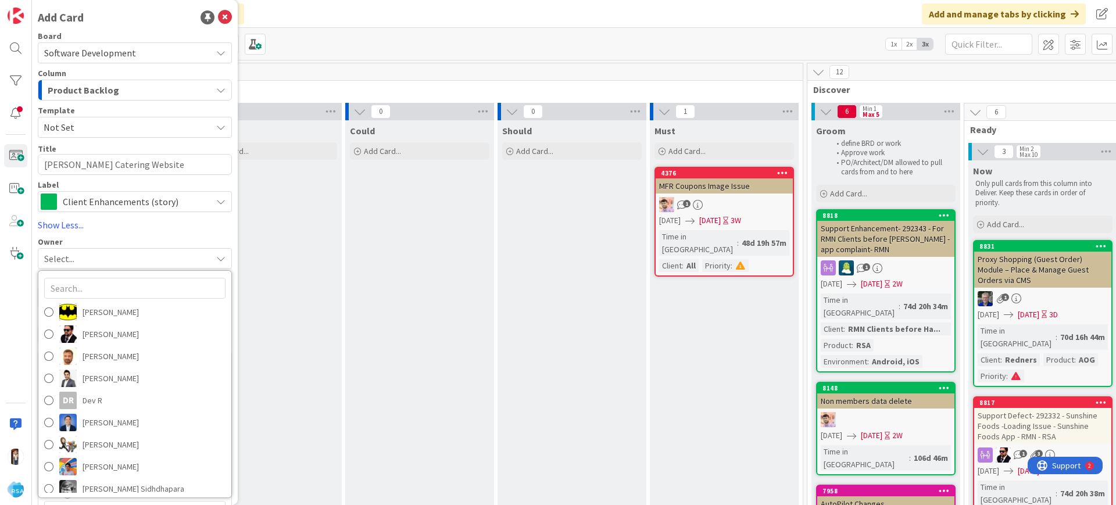
click at [81, 261] on div "Select..." at bounding box center [127, 259] width 167 height 14
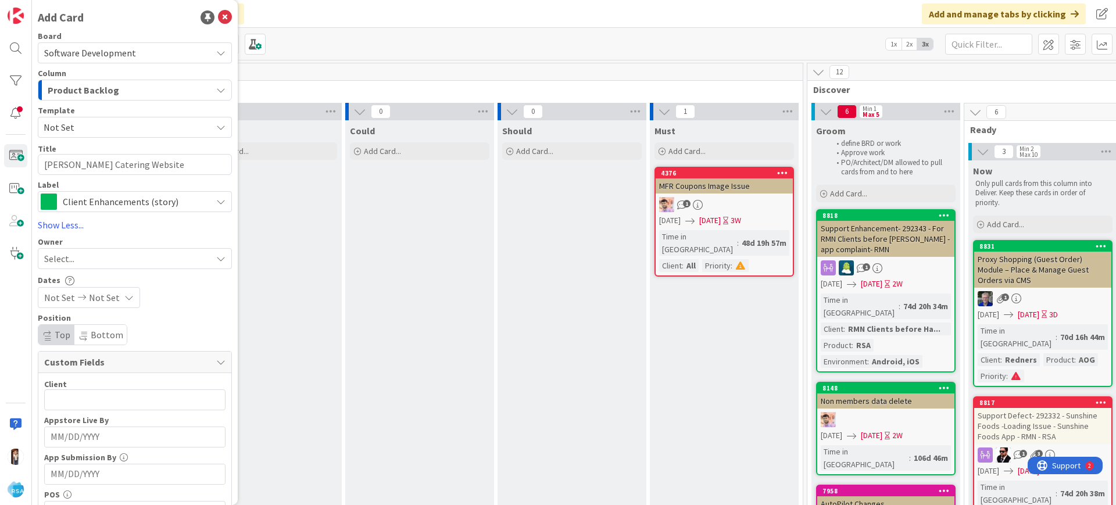
click at [76, 255] on div "Select..." at bounding box center [127, 259] width 167 height 14
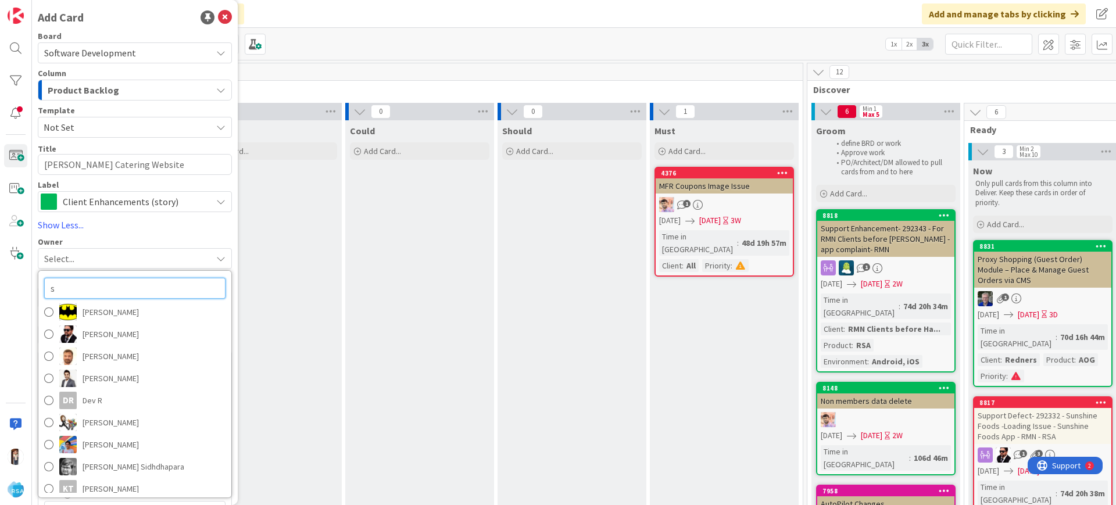
click at [74, 281] on input "s" at bounding box center [134, 288] width 181 height 21
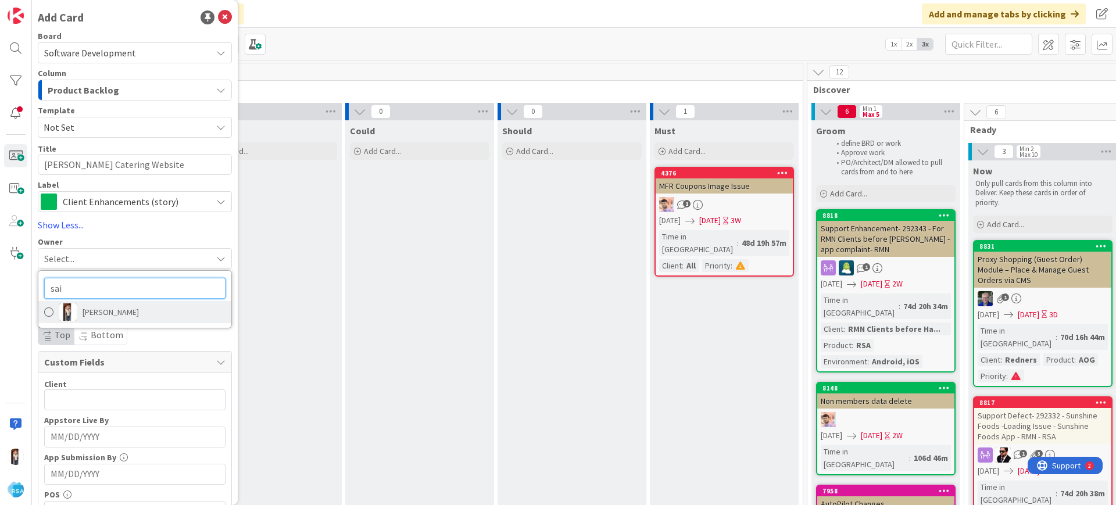
type input "sai"
click at [55, 313] on link "[PERSON_NAME]" at bounding box center [134, 312] width 193 height 22
type textarea "x"
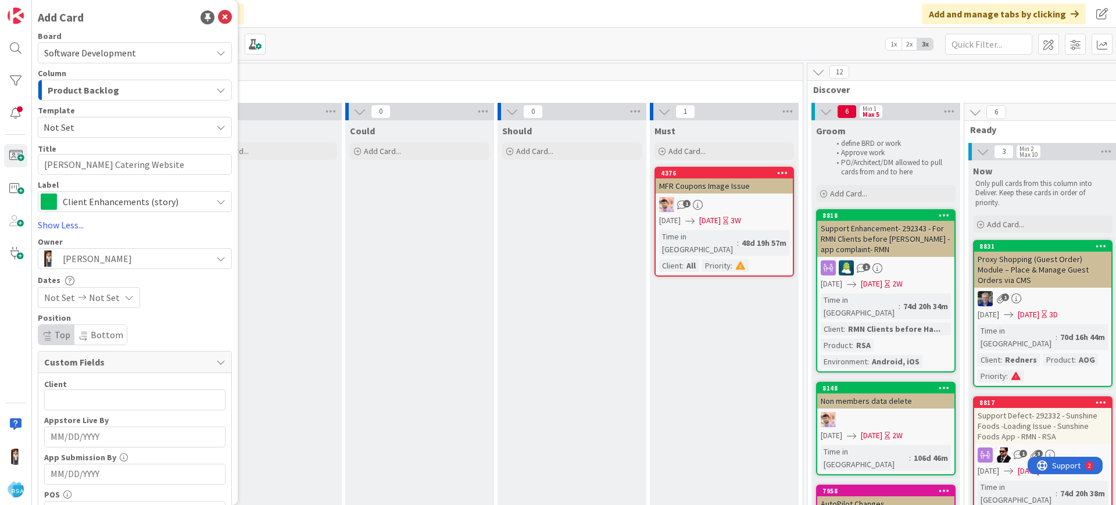
click at [73, 303] on span "Not Set" at bounding box center [59, 298] width 31 height 14
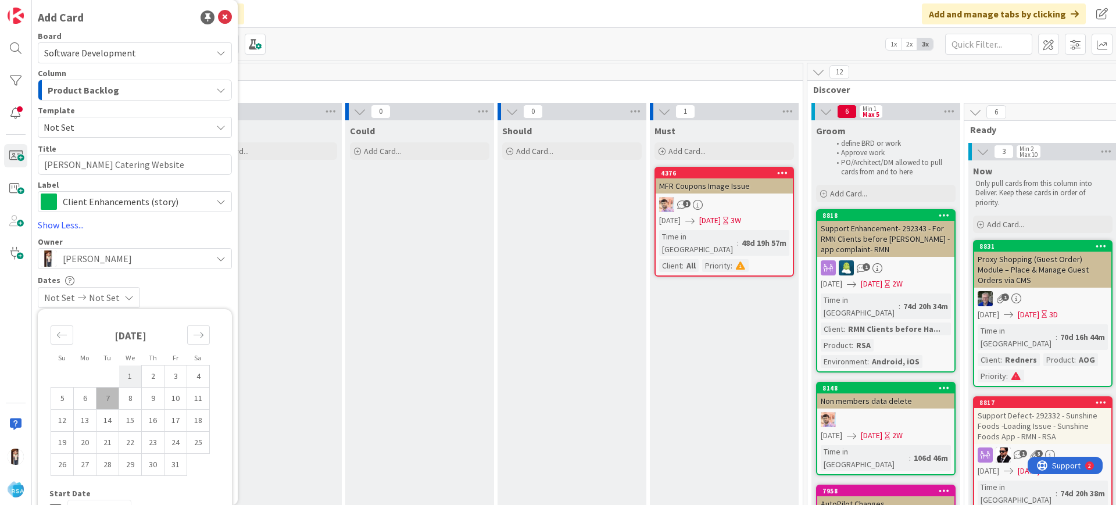
drag, startPoint x: 126, startPoint y: 372, endPoint x: 135, endPoint y: 372, distance: 9.3
click at [135, 372] on td "1" at bounding box center [130, 377] width 23 height 22
type input "[DATE]"
type textarea "x"
drag, startPoint x: 135, startPoint y: 372, endPoint x: 170, endPoint y: 392, distance: 40.2
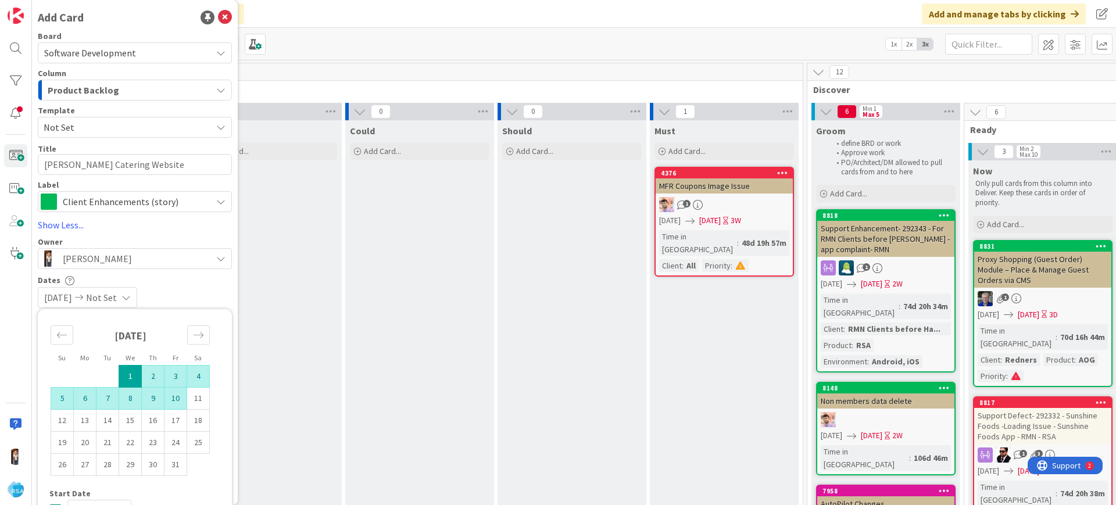
click at [170, 392] on tbody "1 2 3 4 5 6 7 8 9 10 11 12 13 14 15 16 17 18 19 20 21 22 23 24 25 26 27 28 29 3…" at bounding box center [130, 421] width 159 height 110
click at [170, 392] on td "10" at bounding box center [176, 399] width 23 height 22
type input "[DATE]"
type textarea "x"
click at [203, 291] on div "[DATE] [DATE]" at bounding box center [135, 297] width 194 height 21
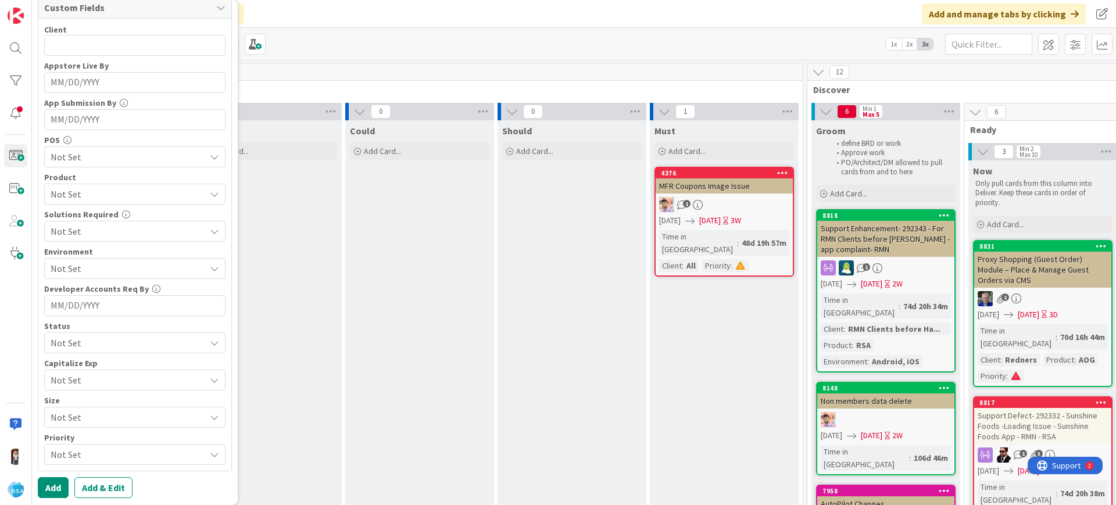
scroll to position [356, 0]
click at [93, 485] on button "Add & Edit" at bounding box center [103, 486] width 58 height 21
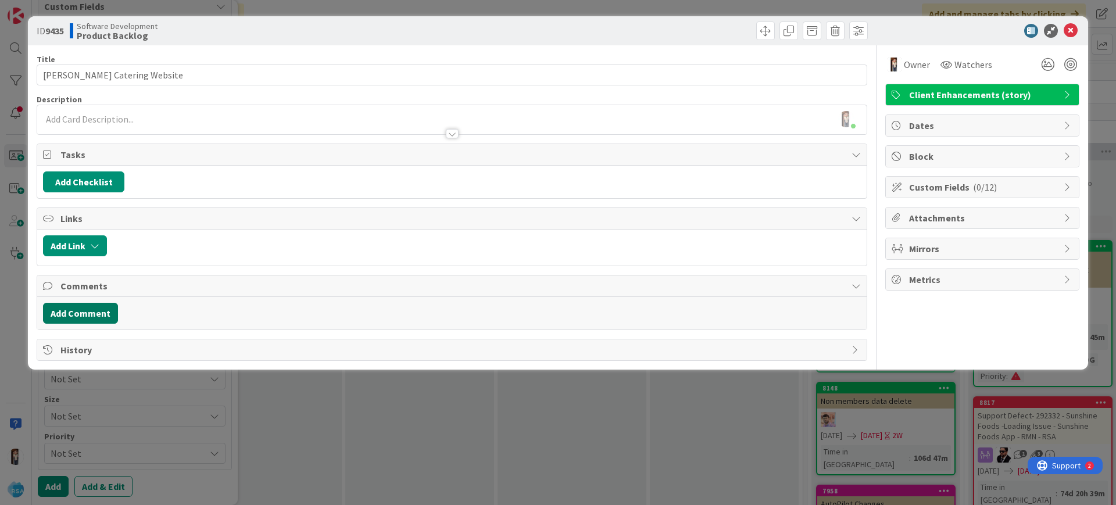
click at [99, 317] on button "Add Comment" at bounding box center [80, 313] width 75 height 21
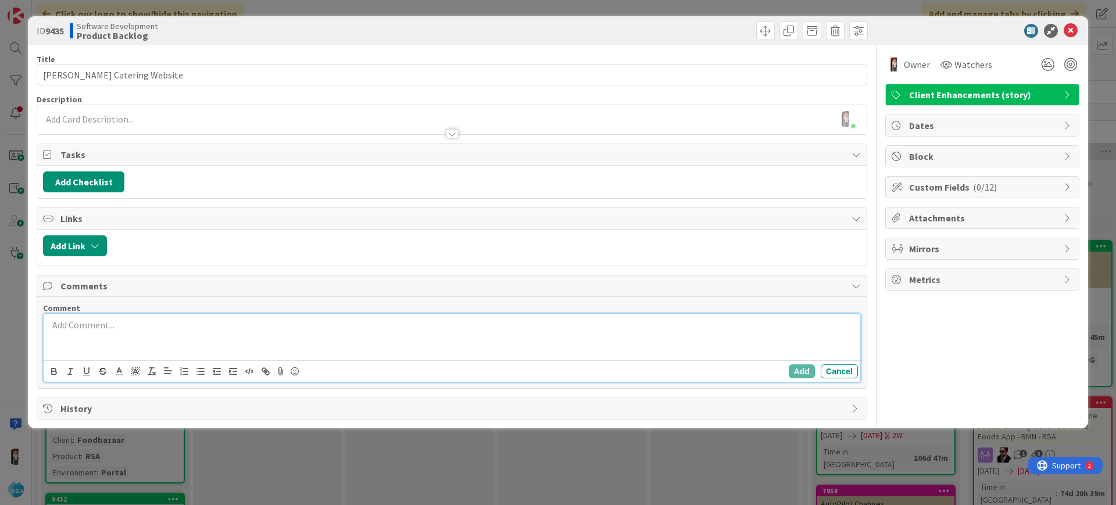
paste div
click at [795, 374] on button "Add" at bounding box center [802, 372] width 26 height 14
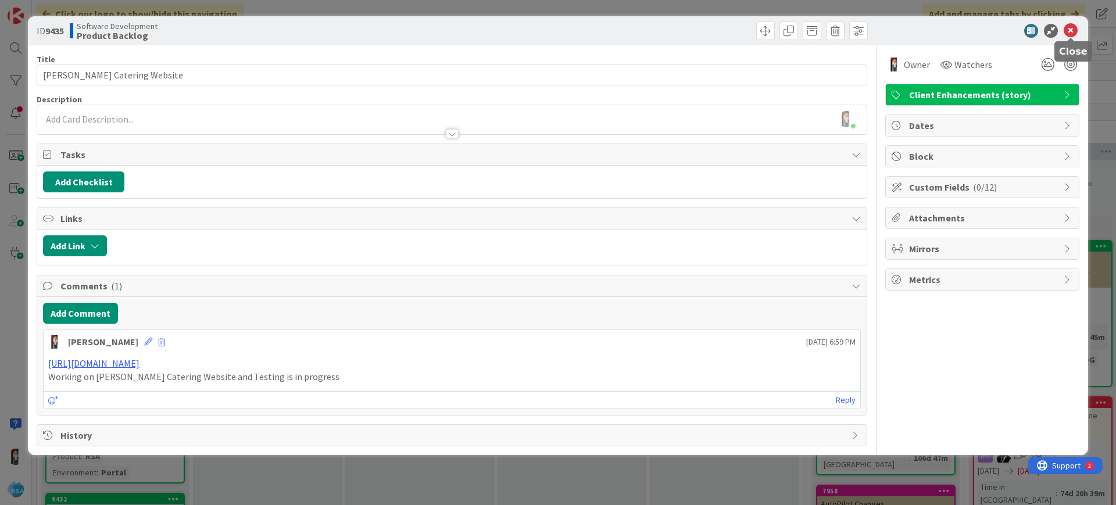
click at [1069, 30] on icon at bounding box center [1071, 31] width 14 height 14
